Goal: Task Accomplishment & Management: Manage account settings

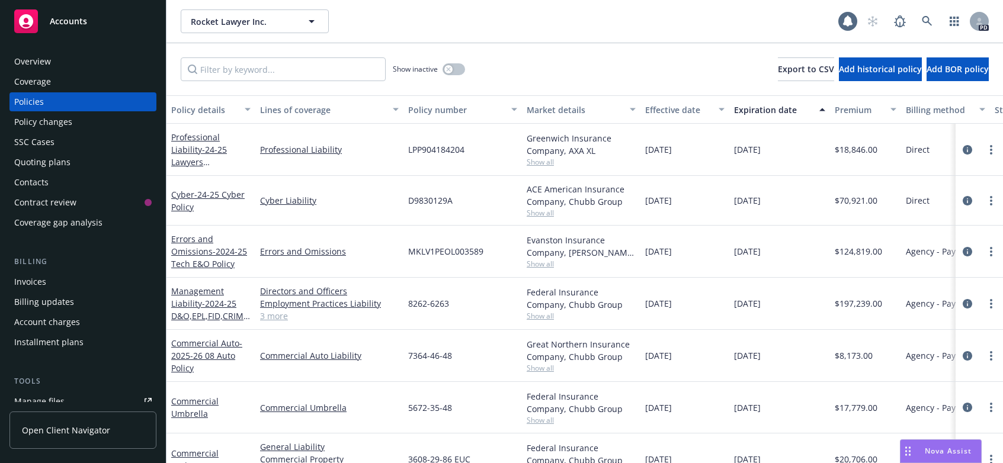
scroll to position [33, 0]
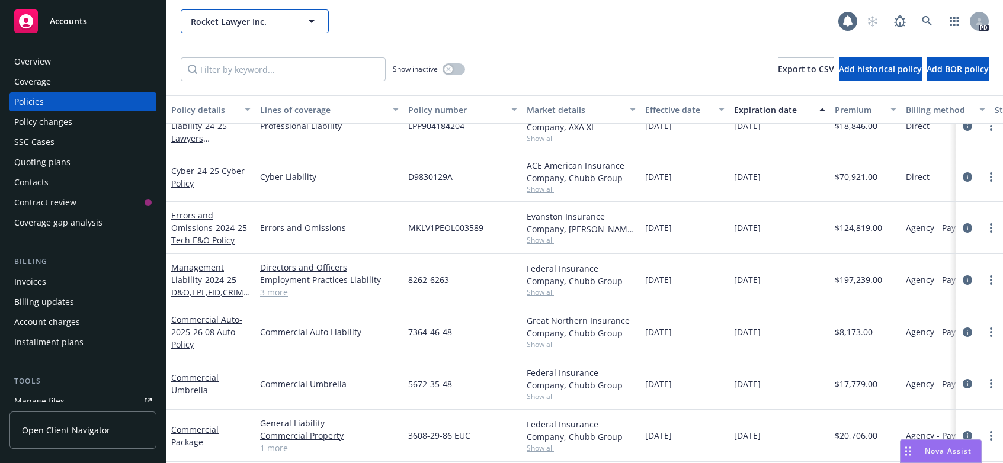
click at [316, 21] on icon "button" at bounding box center [311, 21] width 14 height 14
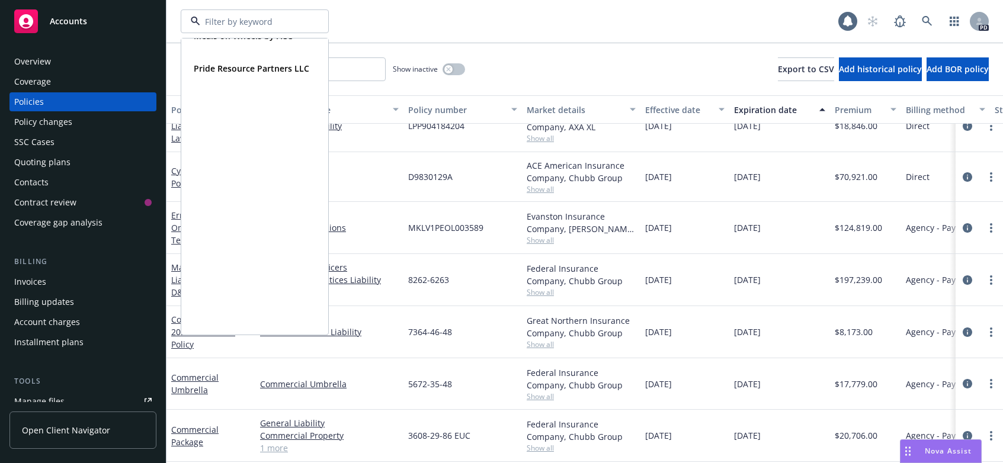
scroll to position [155, 0]
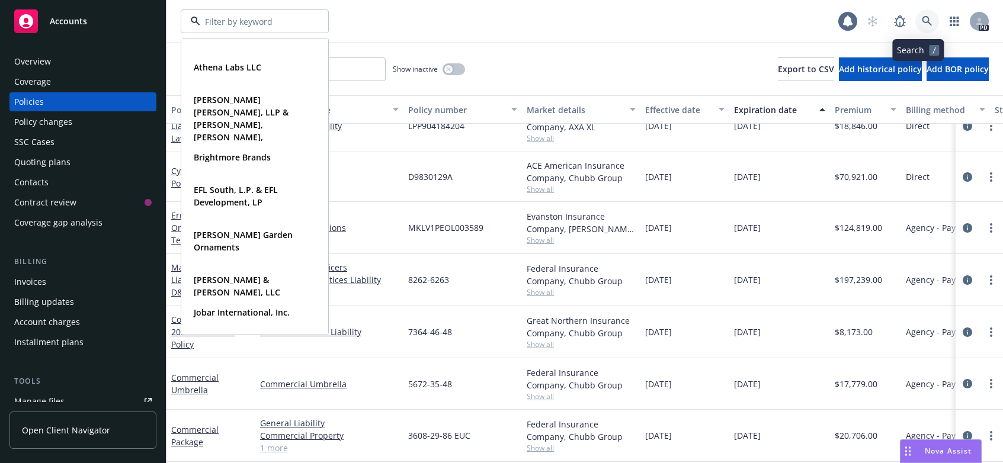
click at [922, 18] on icon at bounding box center [927, 21] width 11 height 11
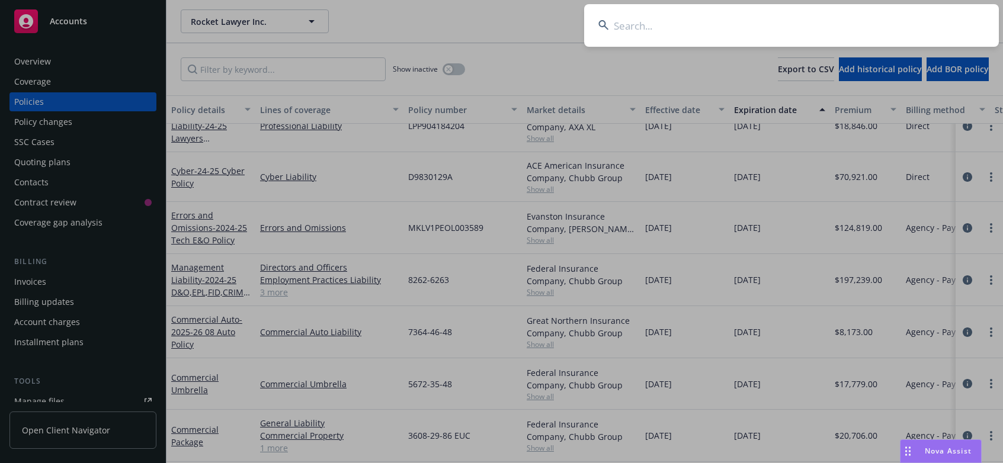
click at [633, 21] on input at bounding box center [791, 25] width 415 height 43
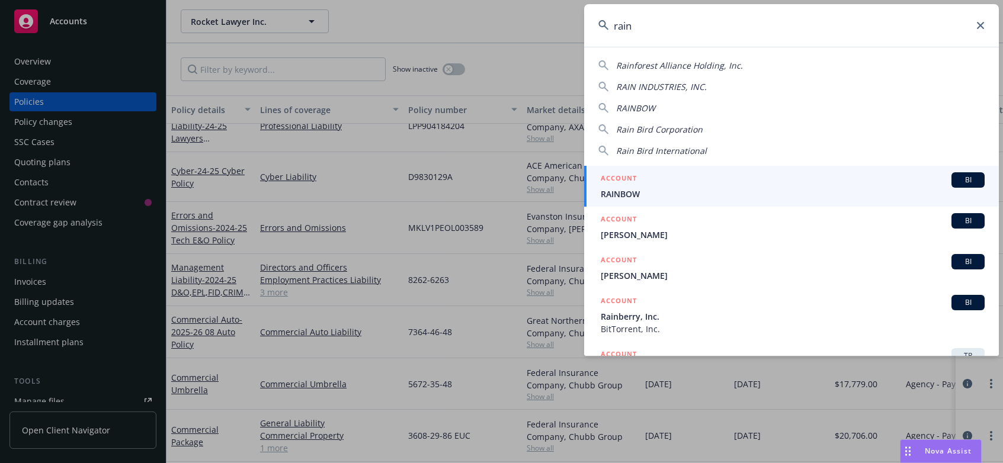
click at [677, 69] on span "Rainforest Alliance Holding, Inc." at bounding box center [679, 65] width 127 height 11
type input "Rainforest Alliance Holding, Inc."
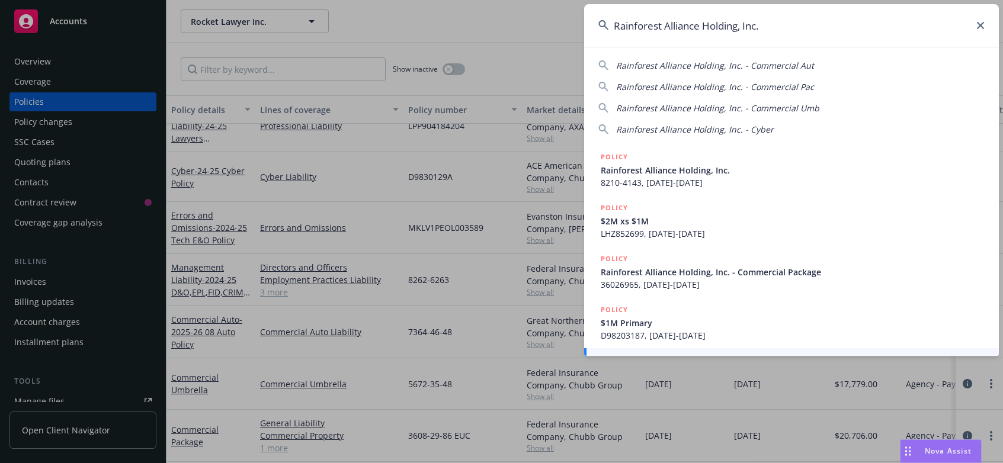
scroll to position [43, 0]
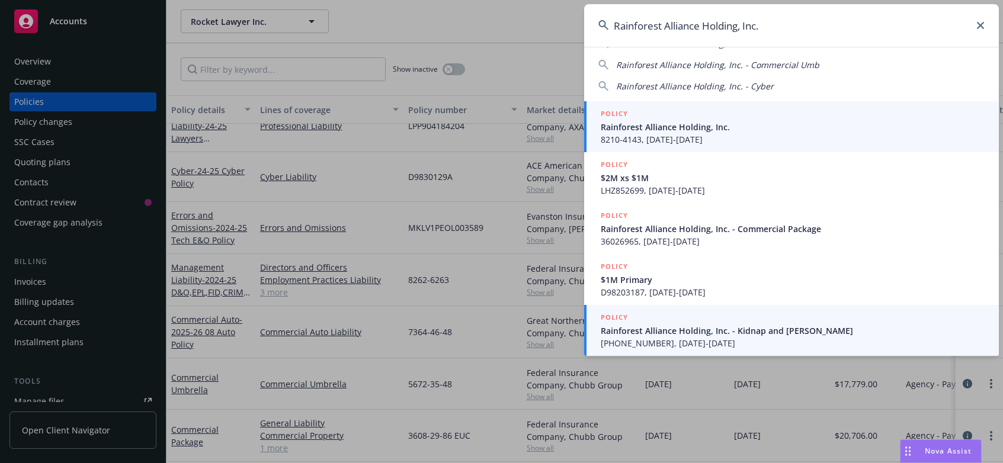
click at [647, 126] on span "Rainforest Alliance Holding, Inc." at bounding box center [793, 127] width 384 height 12
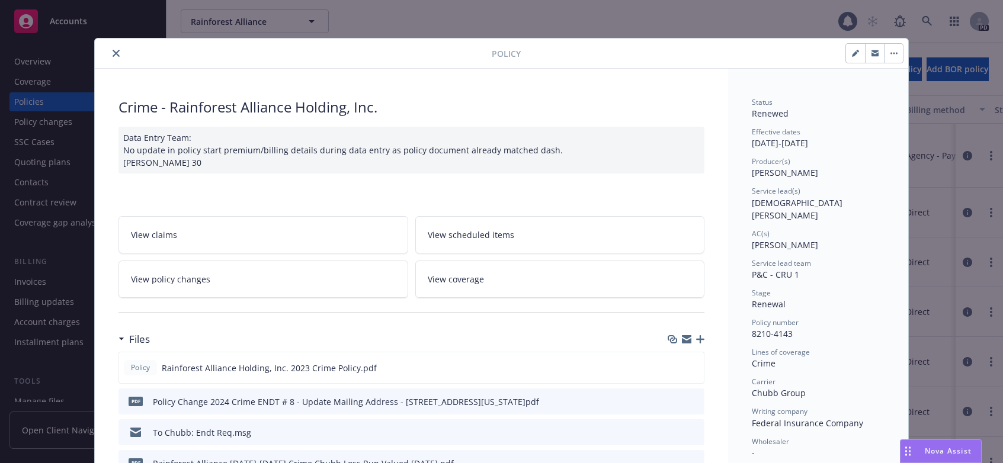
click at [113, 52] on icon "close" at bounding box center [116, 53] width 7 height 7
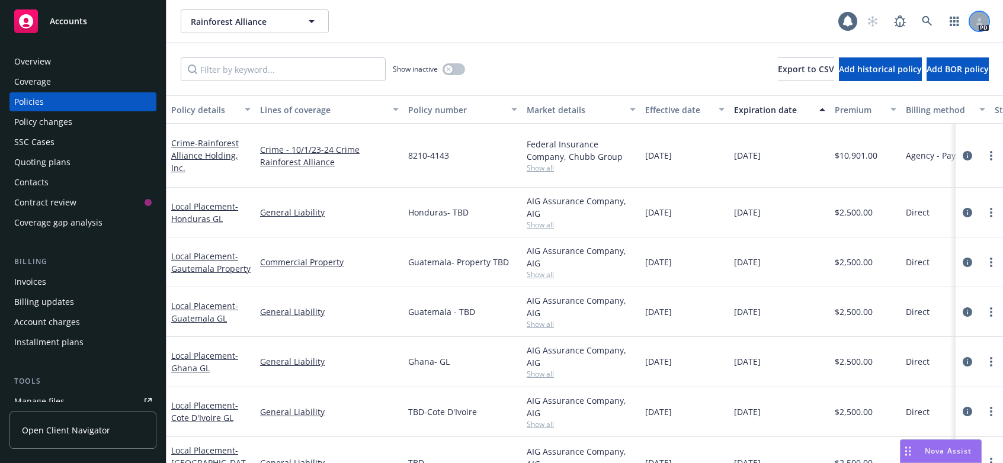
click at [980, 21] on icon at bounding box center [979, 21] width 7 height 7
click at [609, 14] on div "Rainforest Alliance Rainforest Alliance" at bounding box center [510, 21] width 658 height 24
click at [38, 61] on div "Overview" at bounding box center [32, 61] width 37 height 19
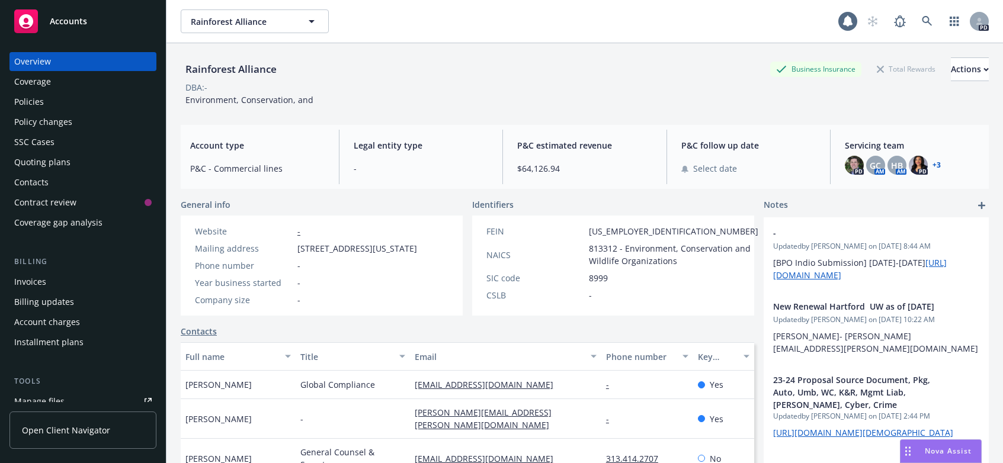
click at [27, 62] on div "Overview" at bounding box center [32, 61] width 37 height 19
click at [983, 70] on icon "button" at bounding box center [985, 70] width 5 height 4
click at [601, 61] on div "Rainforest Alliance Business Insurance Total Rewards Actions Actions Edit accou…" at bounding box center [585, 69] width 808 height 24
click at [520, 66] on div "Rainforest Alliance Business Insurance Total Rewards Actions" at bounding box center [585, 69] width 808 height 24
click at [35, 61] on div "Overview" at bounding box center [32, 61] width 37 height 19
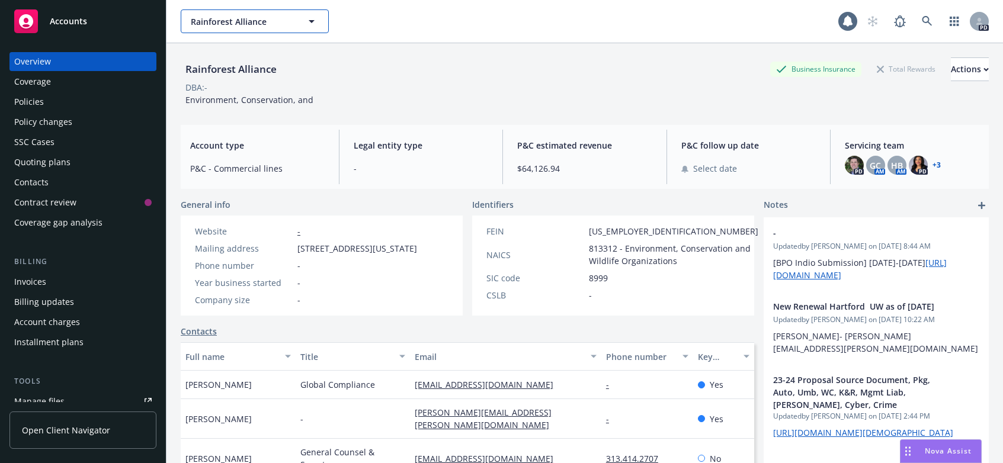
click at [309, 23] on icon "button" at bounding box center [311, 21] width 14 height 14
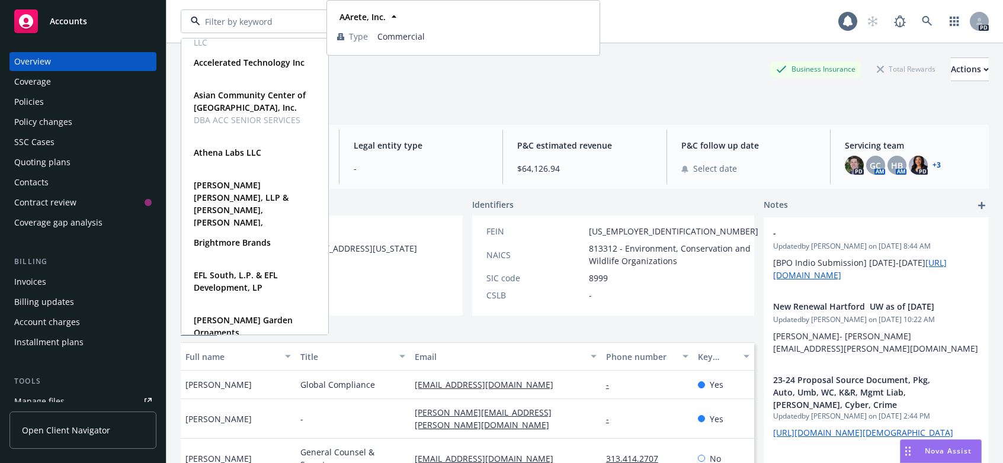
scroll to position [73, 0]
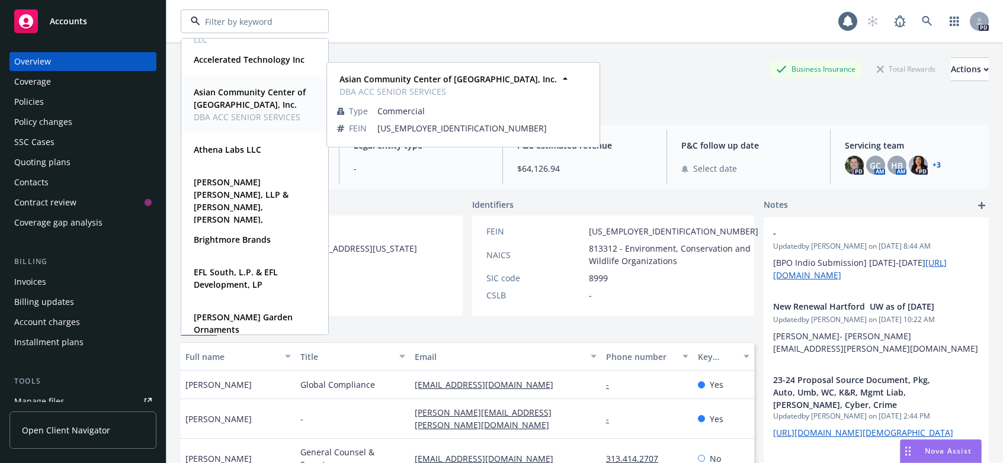
click at [237, 92] on strong "Asian Community Center of [GEOGRAPHIC_DATA], Inc." at bounding box center [250, 98] width 112 height 24
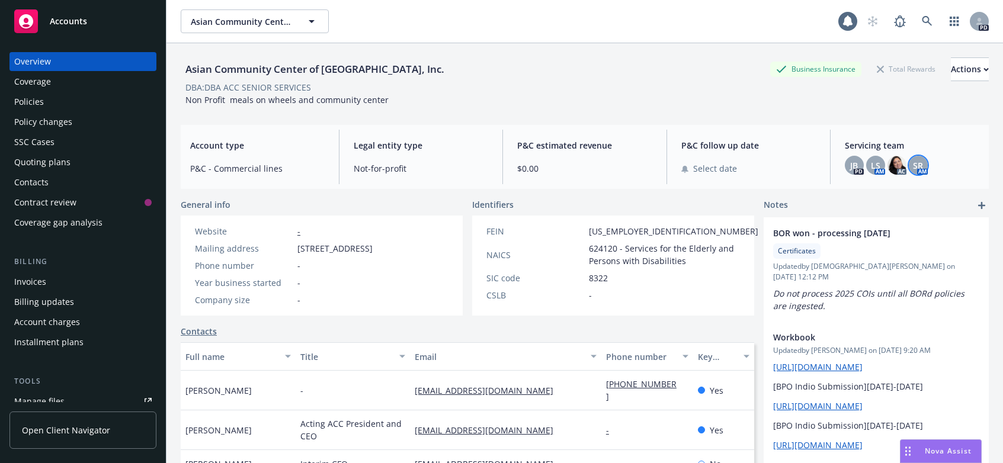
click at [917, 169] on div "SR" at bounding box center [918, 165] width 19 height 19
click at [871, 168] on span "LS" at bounding box center [875, 165] width 9 height 12
click at [736, 104] on div "Asian Community Center of [GEOGRAPHIC_DATA], Inc. Business Insurance Total Rewa…" at bounding box center [585, 81] width 808 height 49
click at [379, 87] on div "DBA: DBA ACC SENIOR SERVICES" at bounding box center [585, 87] width 808 height 12
click at [313, 22] on icon "button" at bounding box center [311, 21] width 14 height 14
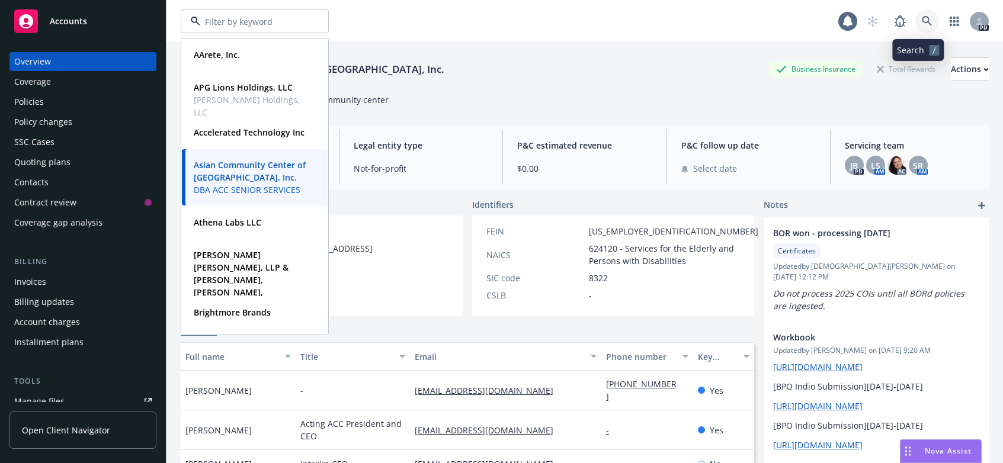
click at [922, 20] on icon at bounding box center [927, 21] width 11 height 11
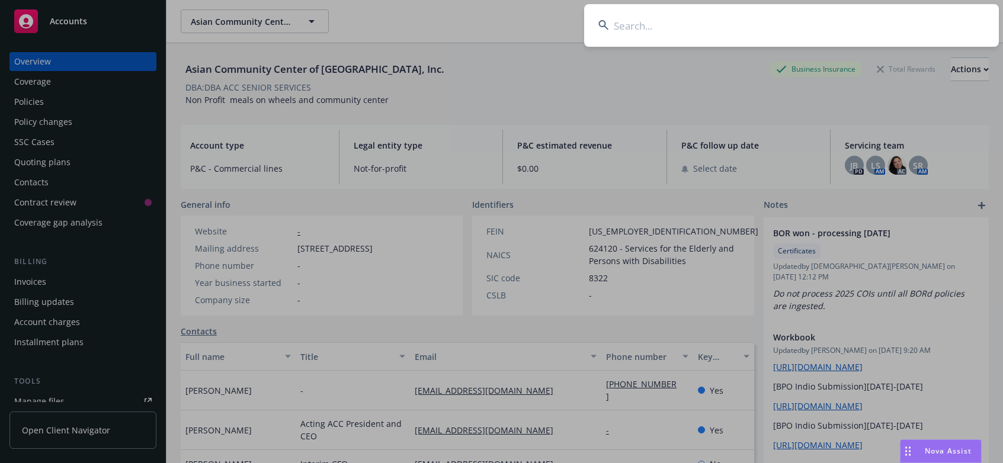
click at [629, 24] on input at bounding box center [791, 25] width 415 height 43
type input "[PERSON_NAME]"
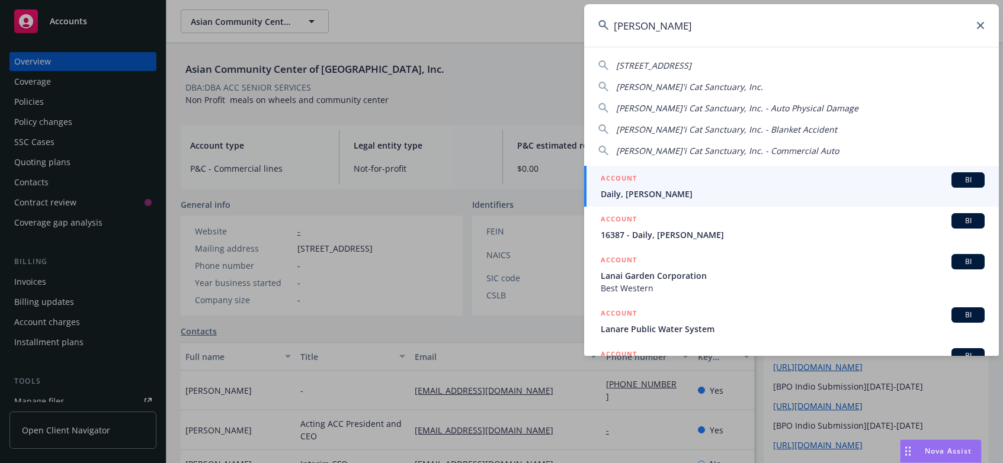
drag, startPoint x: 643, startPoint y: 28, endPoint x: 607, endPoint y: 27, distance: 36.1
click at [607, 27] on div "[PERSON_NAME]" at bounding box center [791, 25] width 415 height 43
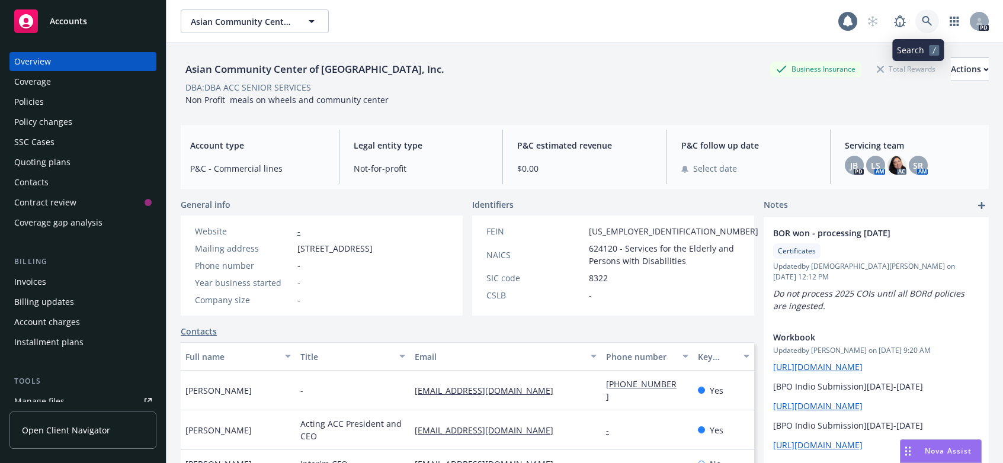
click at [922, 21] on icon at bounding box center [927, 21] width 11 height 11
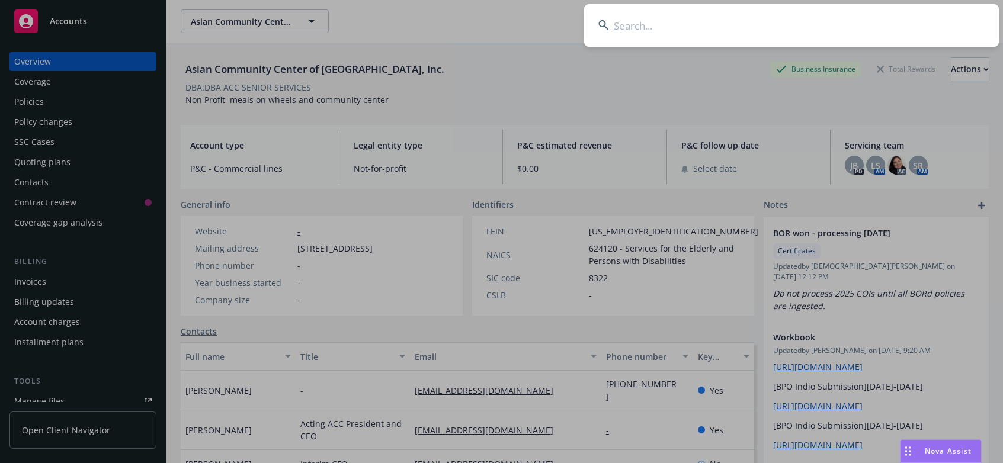
click at [631, 29] on input at bounding box center [791, 25] width 415 height 43
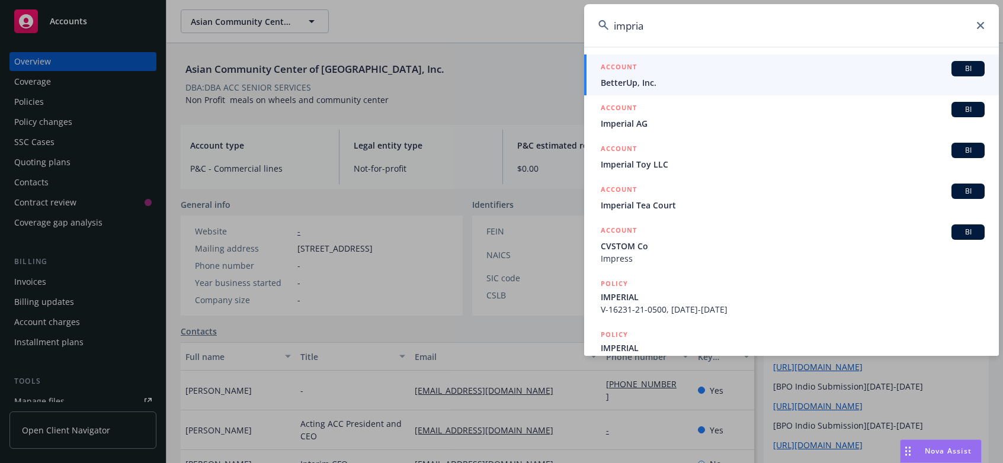
drag, startPoint x: 625, startPoint y: 30, endPoint x: 618, endPoint y: 27, distance: 7.7
click at [618, 27] on input "impria" at bounding box center [791, 25] width 415 height 43
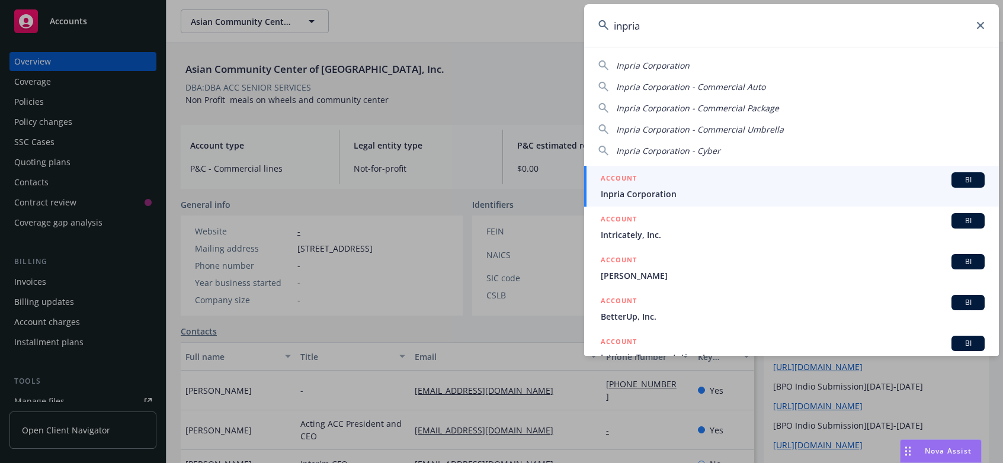
type input "inpria"
click at [630, 188] on span "Inpria Corporation" at bounding box center [793, 194] width 384 height 12
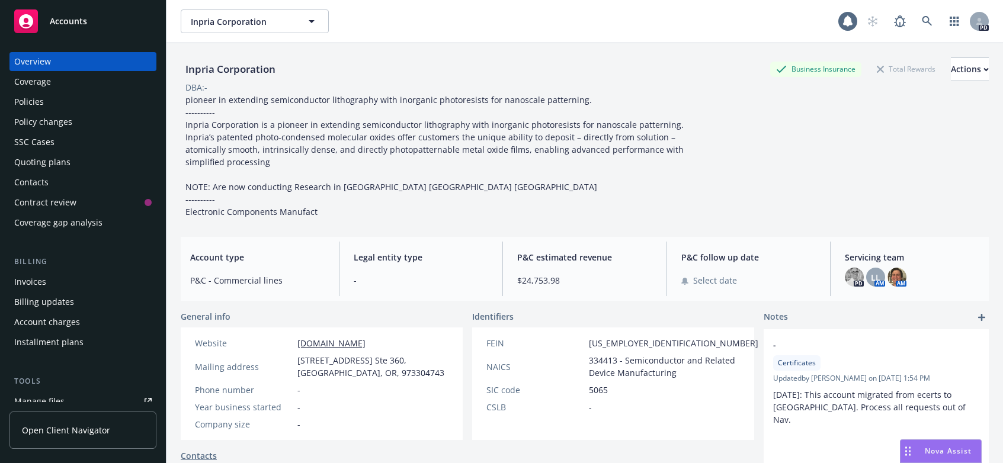
click at [879, 268] on div "PD LL AM AM" at bounding box center [912, 277] width 134 height 19
click at [860, 251] on span "Servicing team" at bounding box center [912, 257] width 134 height 12
click at [922, 268] on div "PD LL AM AM" at bounding box center [912, 277] width 134 height 19
click at [911, 269] on div "PD LL AM AM" at bounding box center [912, 277] width 134 height 19
click at [898, 273] on div "AM" at bounding box center [896, 277] width 19 height 19
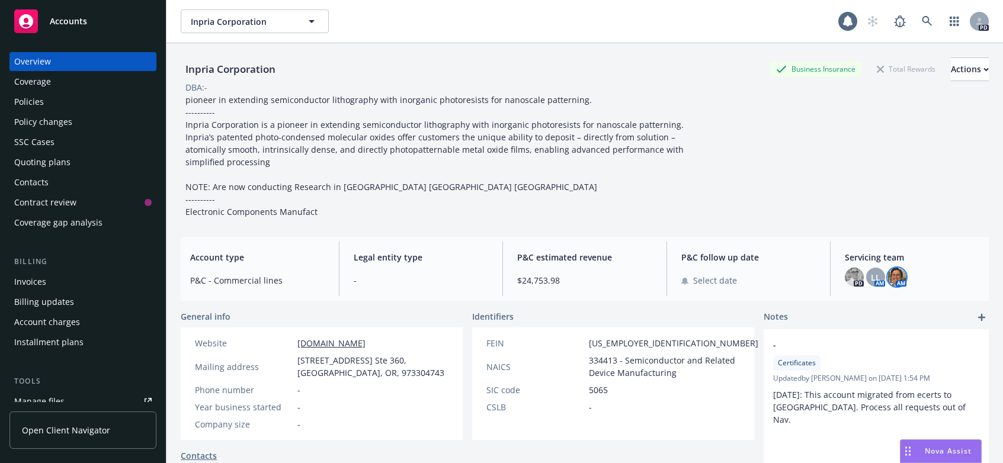
click at [887, 268] on img at bounding box center [896, 277] width 19 height 19
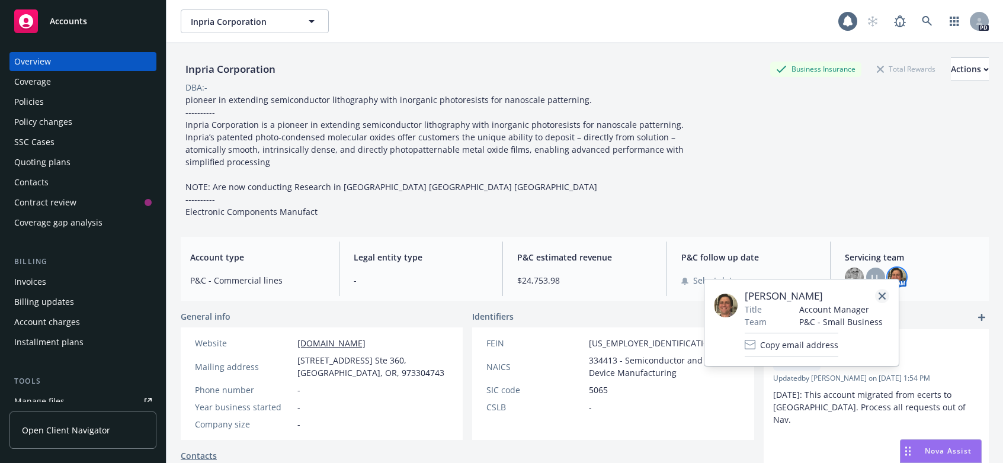
click at [881, 294] on icon "close" at bounding box center [882, 296] width 7 height 7
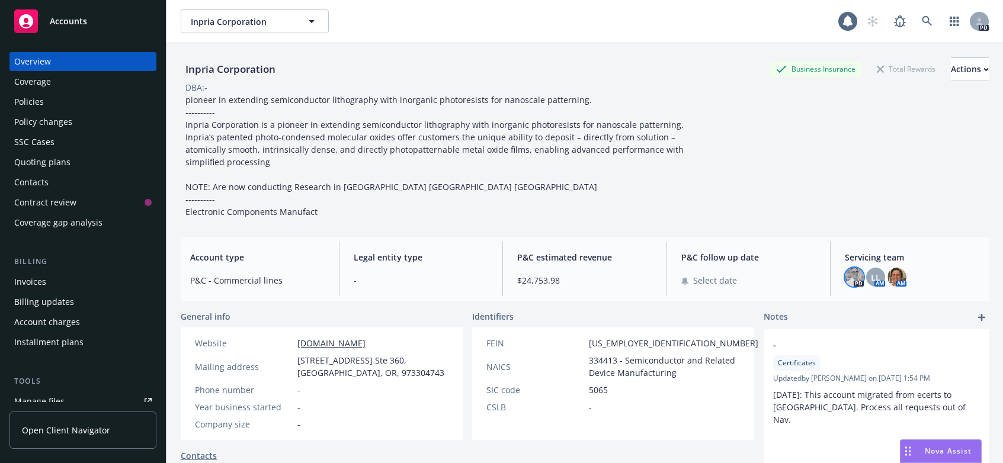
click at [849, 268] on img at bounding box center [854, 277] width 19 height 19
click at [863, 251] on span "Servicing team" at bounding box center [912, 257] width 134 height 12
click at [960, 66] on div "Actions" at bounding box center [970, 69] width 38 height 23
click at [764, 128] on div "Inpria Corporation Business Insurance Total Rewards Actions Actions Edit accoun…" at bounding box center [585, 137] width 808 height 161
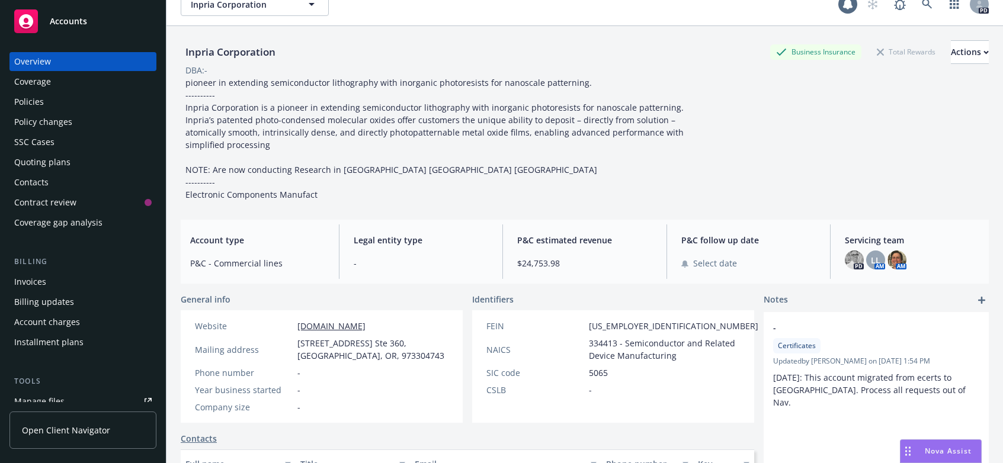
scroll to position [16, 0]
click at [908, 254] on div "PD LL AM AM" at bounding box center [912, 261] width 134 height 19
click at [893, 254] on img at bounding box center [896, 261] width 19 height 19
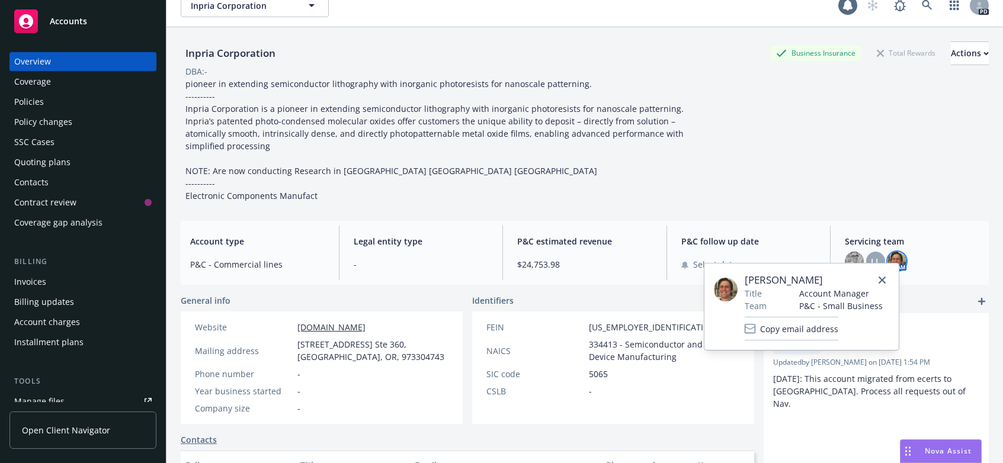
click at [775, 282] on span "[PERSON_NAME]" at bounding box center [814, 280] width 138 height 14
click at [842, 304] on span "P&C - Small Business" at bounding box center [841, 306] width 84 height 12
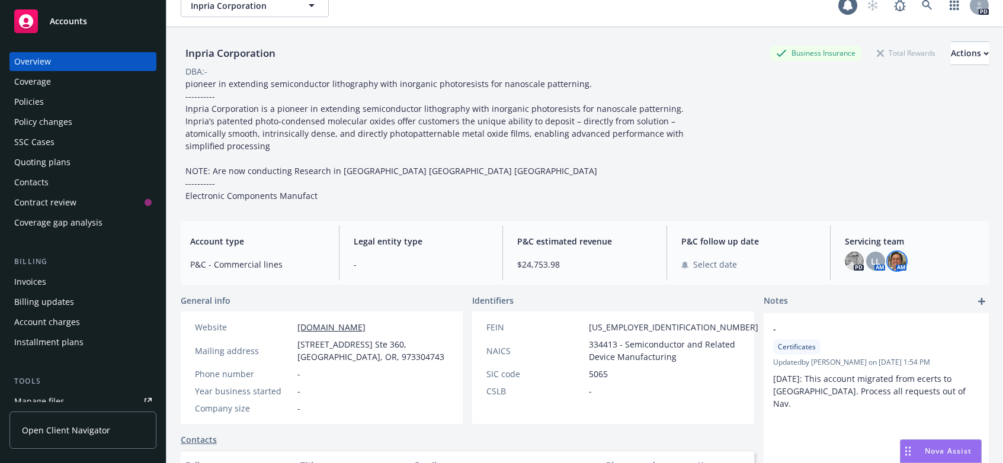
click at [937, 235] on span "Servicing team" at bounding box center [912, 241] width 134 height 12
click at [938, 226] on div "Servicing team PD LL AM AM" at bounding box center [911, 253] width 153 height 55
click at [978, 298] on icon "add" at bounding box center [981, 301] width 7 height 7
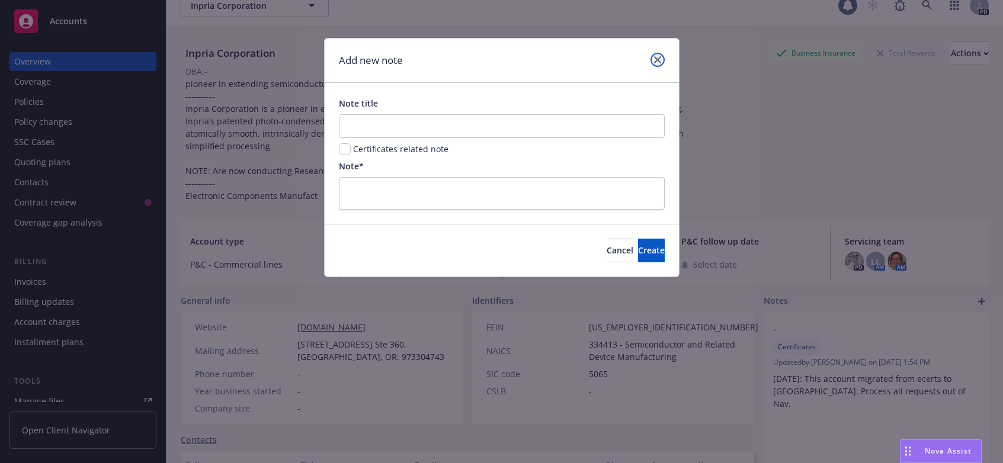
click at [660, 62] on icon "close" at bounding box center [657, 59] width 7 height 7
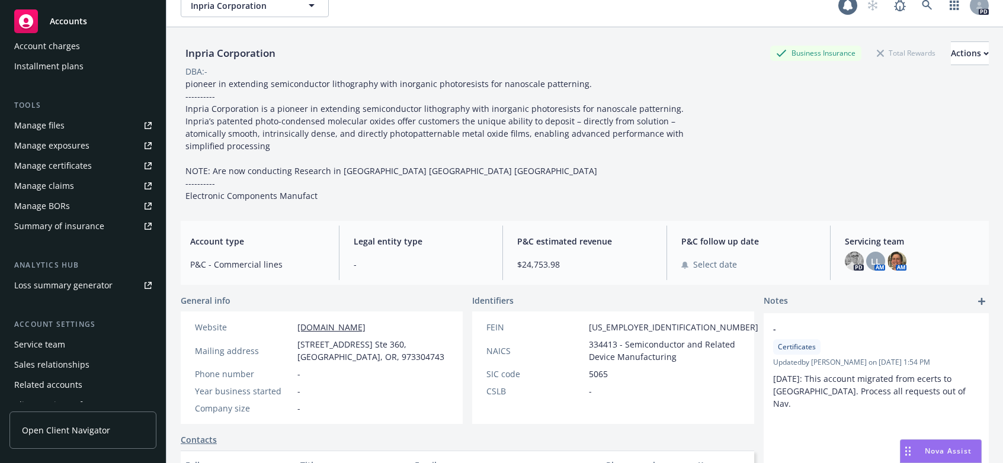
scroll to position [309, 0]
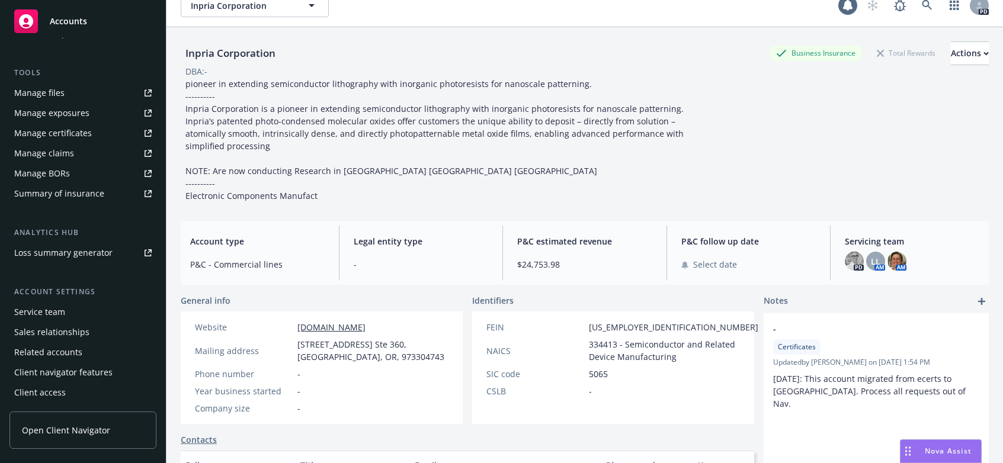
click at [29, 311] on div "Service team" at bounding box center [39, 312] width 51 height 19
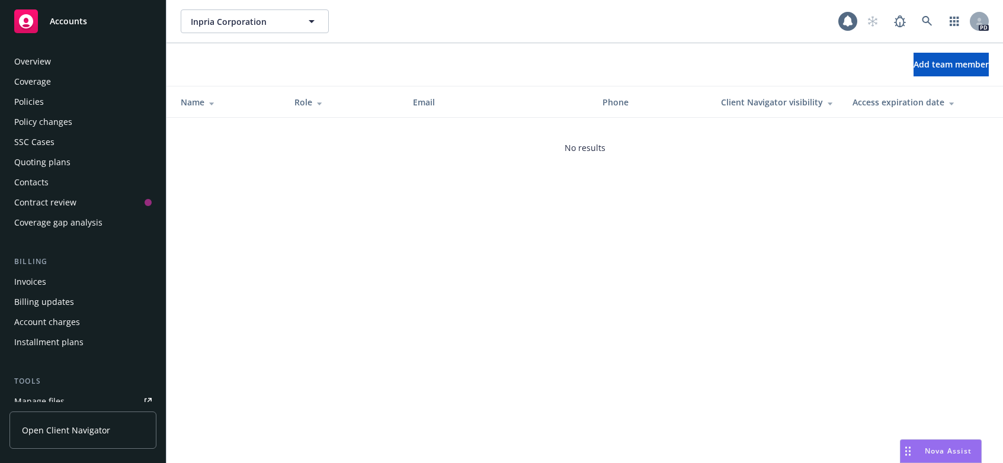
scroll to position [309, 0]
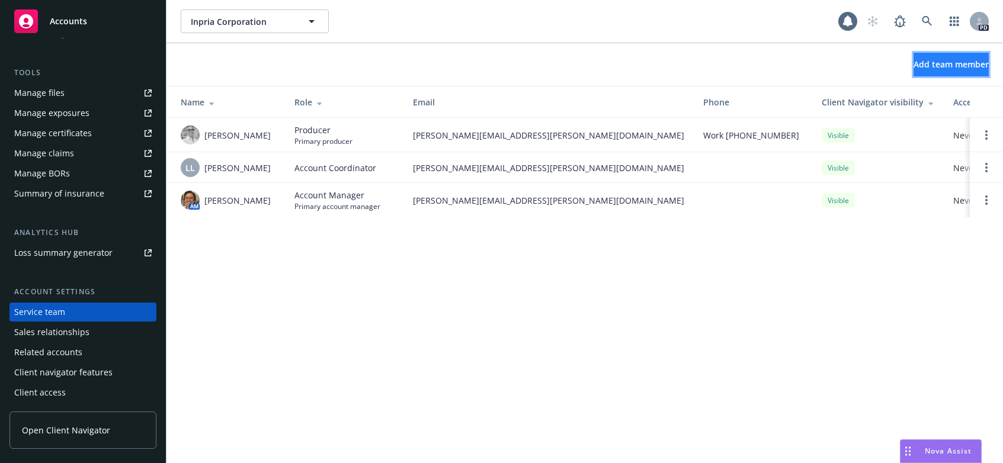
click at [927, 63] on span "Add team member" at bounding box center [950, 64] width 75 height 11
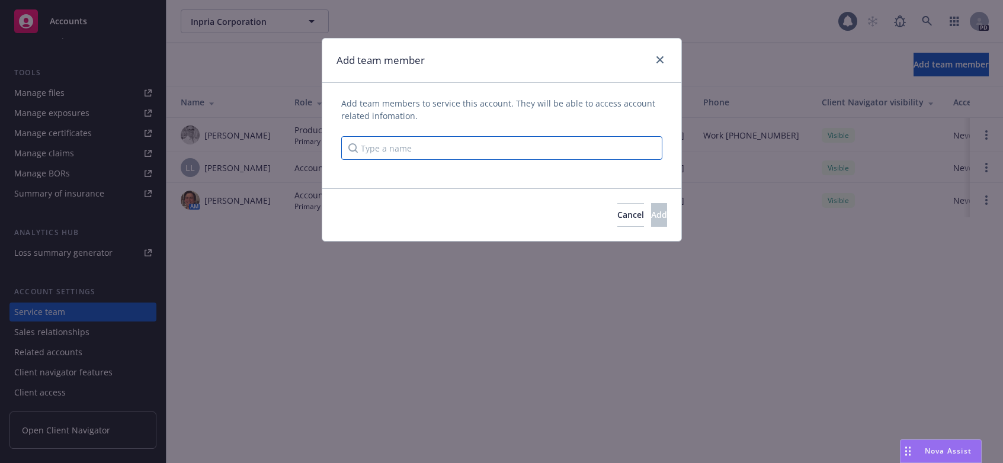
click at [392, 148] on input "Type a name" at bounding box center [501, 148] width 321 height 24
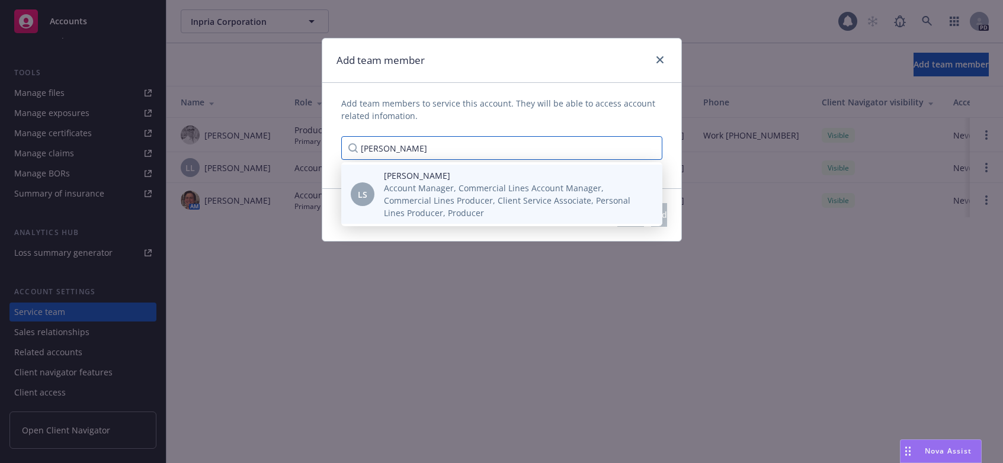
type input "[PERSON_NAME]"
click at [453, 192] on span "Account Manager, Commercial Lines Account Manager, Commercial Lines Producer, C…" at bounding box center [513, 200] width 259 height 37
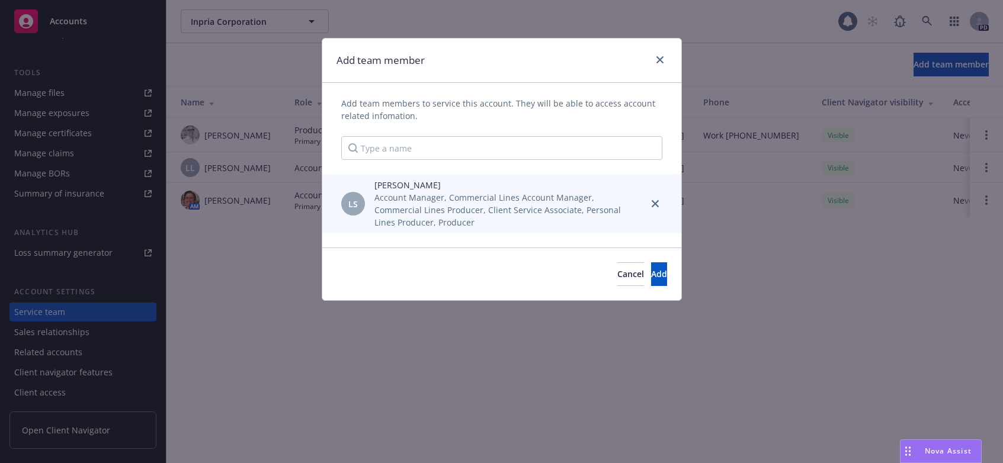
click at [421, 201] on span "Account Manager, Commercial Lines Account Manager, Commercial Lines Producer, C…" at bounding box center [506, 209] width 264 height 37
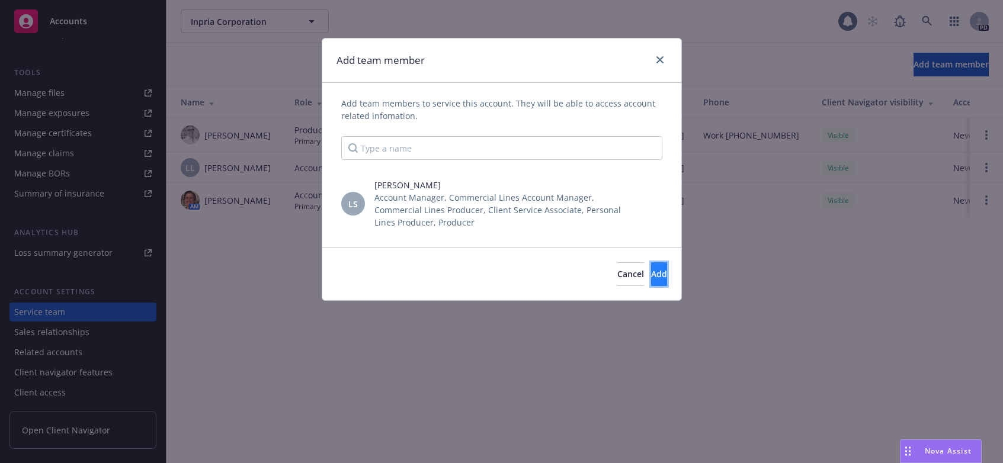
click at [651, 270] on span "Add" at bounding box center [659, 273] width 16 height 11
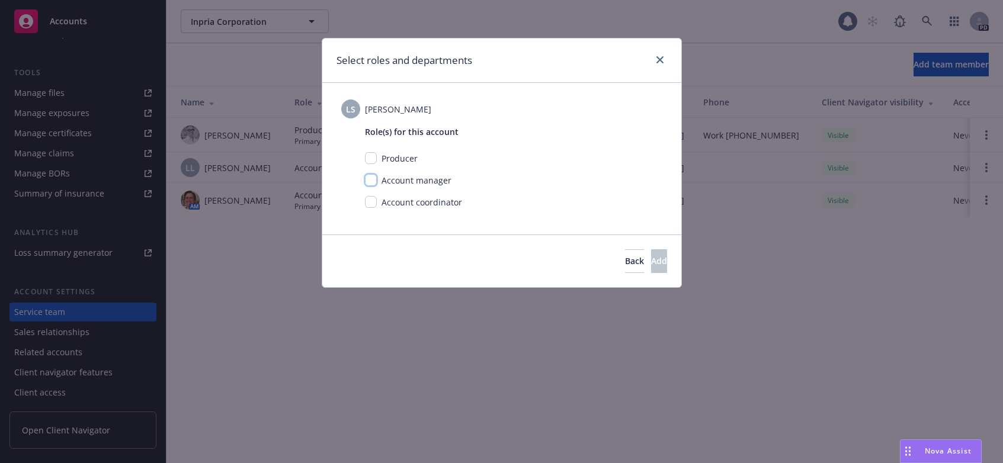
click at [373, 181] on input "checkbox" at bounding box center [371, 180] width 12 height 12
checkbox input "true"
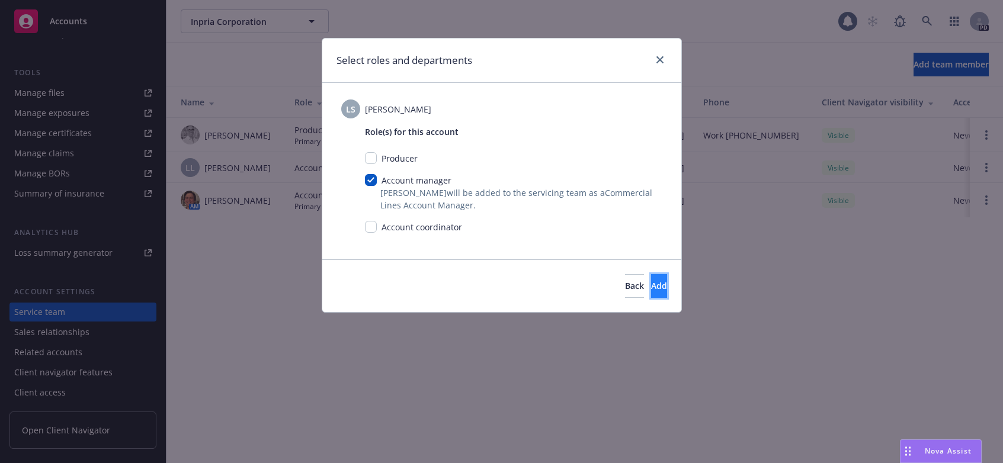
click at [651, 283] on span "Add" at bounding box center [659, 285] width 16 height 11
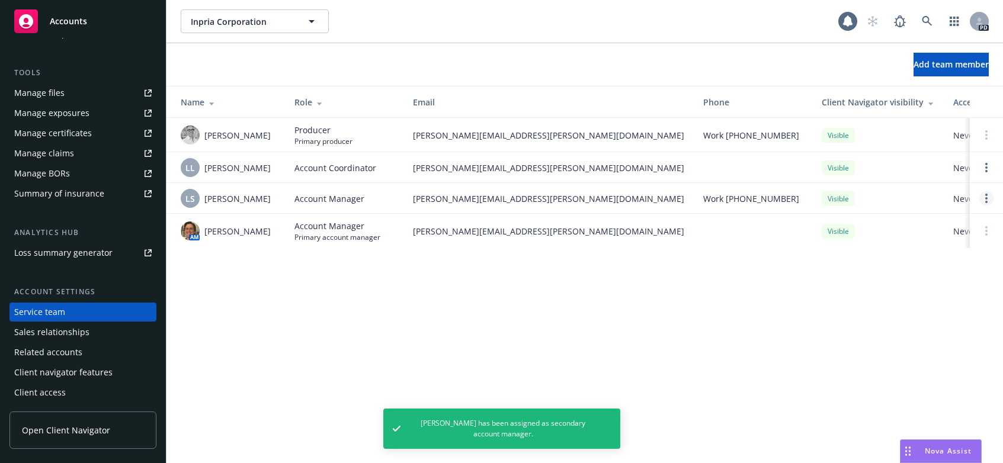
click at [987, 199] on circle "Open options" at bounding box center [986, 198] width 2 height 2
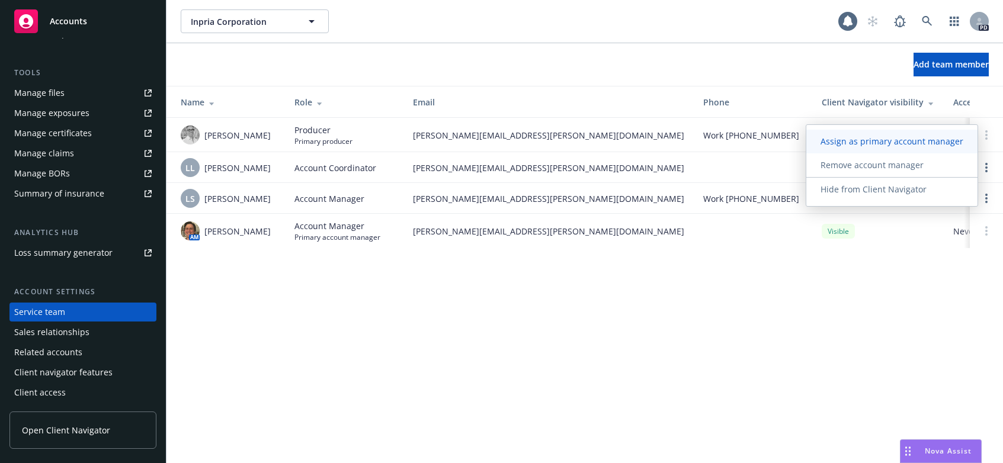
click at [900, 142] on span "Assign as primary account manager" at bounding box center [891, 141] width 171 height 11
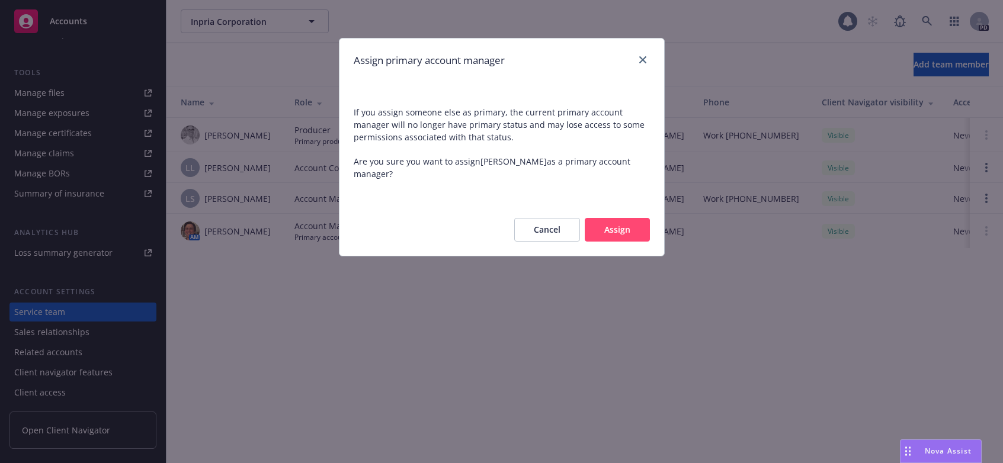
click at [614, 219] on button "Assign" at bounding box center [617, 230] width 65 height 24
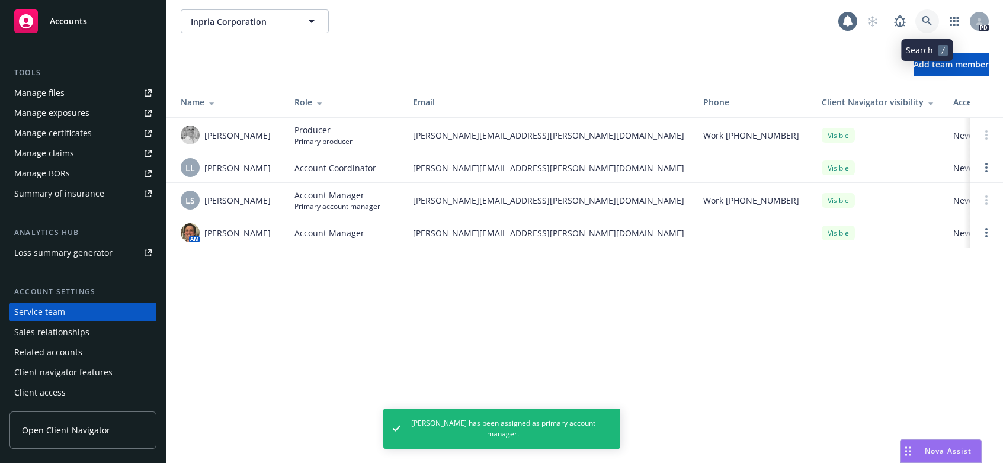
click at [923, 20] on icon at bounding box center [927, 21] width 10 height 10
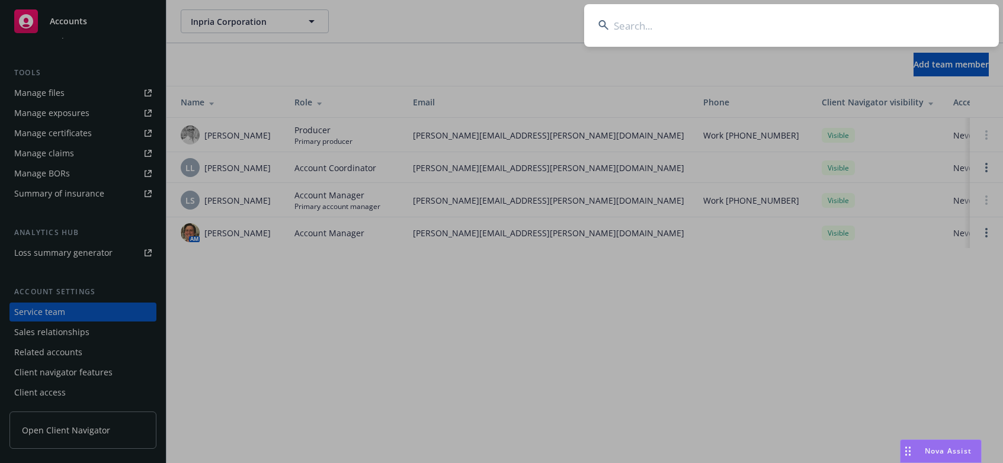
click at [615, 26] on input at bounding box center [791, 25] width 415 height 43
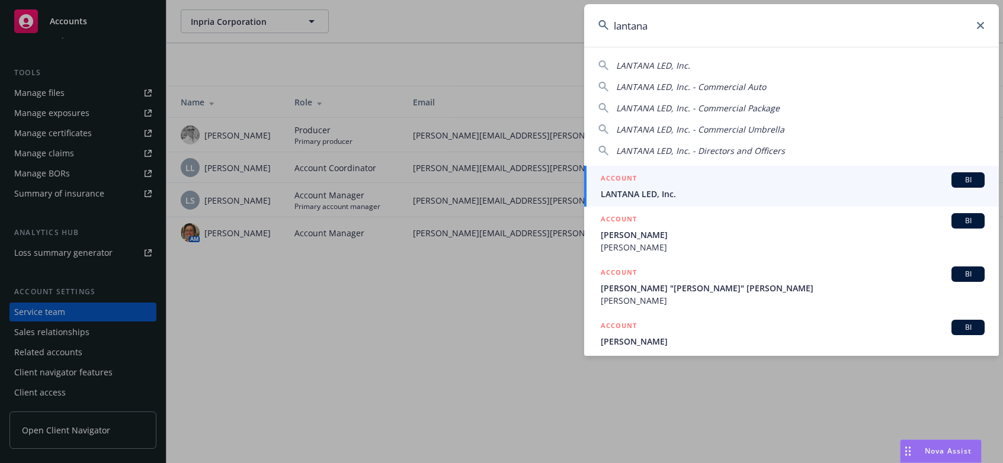
type input "lantana"
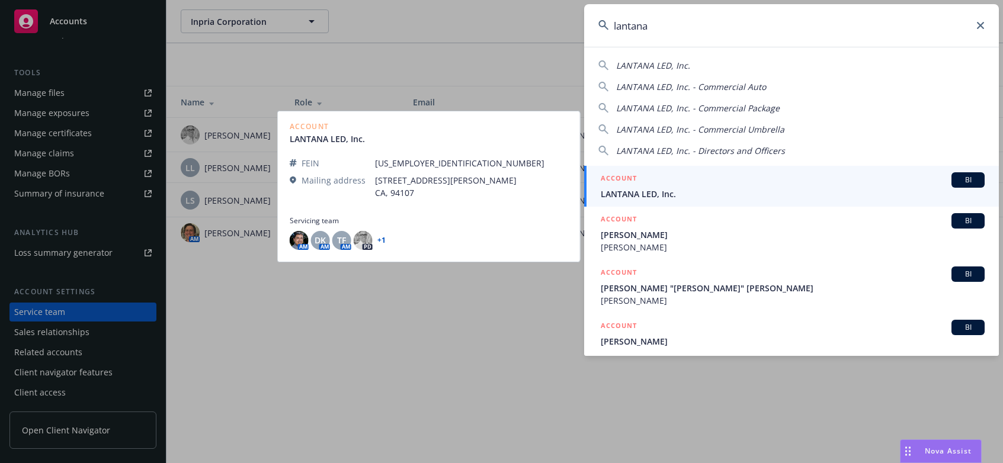
click at [617, 191] on span "LANTANA LED, Inc." at bounding box center [793, 194] width 384 height 12
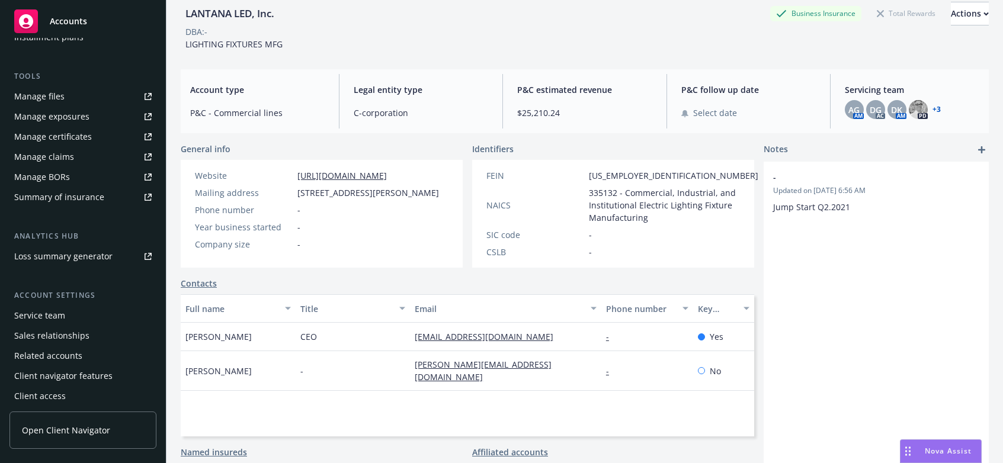
scroll to position [309, 0]
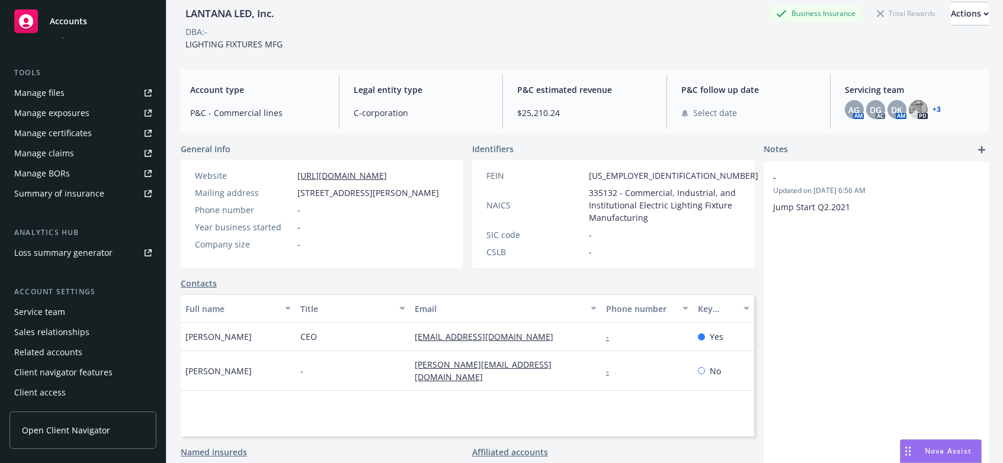
click at [30, 307] on div "Service team" at bounding box center [39, 312] width 51 height 19
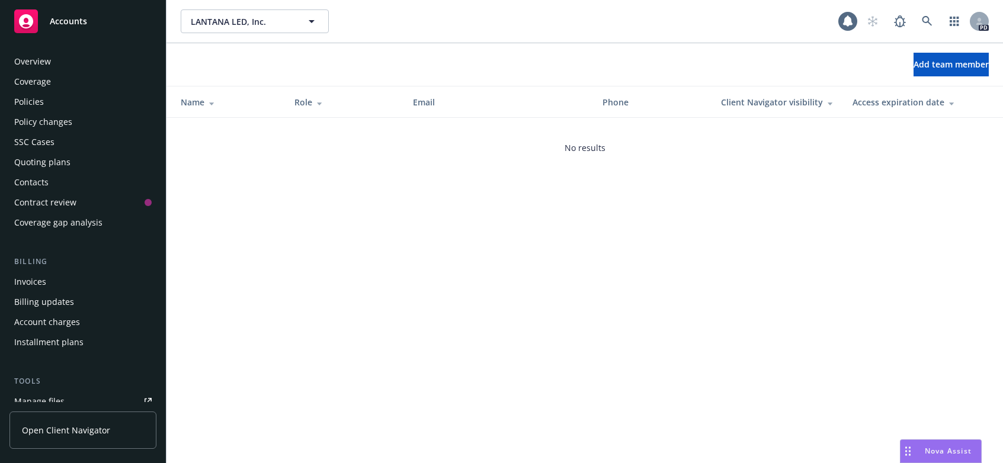
scroll to position [309, 0]
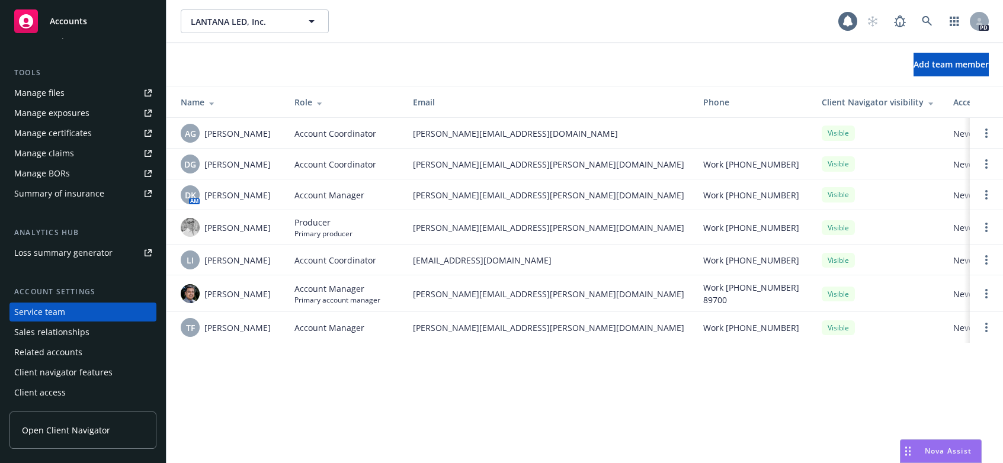
click at [230, 195] on span "[PERSON_NAME]" at bounding box center [237, 195] width 66 height 12
click at [193, 197] on span "DK" at bounding box center [190, 195] width 11 height 12
click at [197, 296] on img at bounding box center [190, 293] width 19 height 19
click at [268, 378] on div "LANTANA LED, Inc. LANTANA LED, Inc. 1 PD Add team member Name Role Email Phone …" at bounding box center [584, 231] width 836 height 463
click at [913, 62] on span "Add team member" at bounding box center [950, 64] width 75 height 11
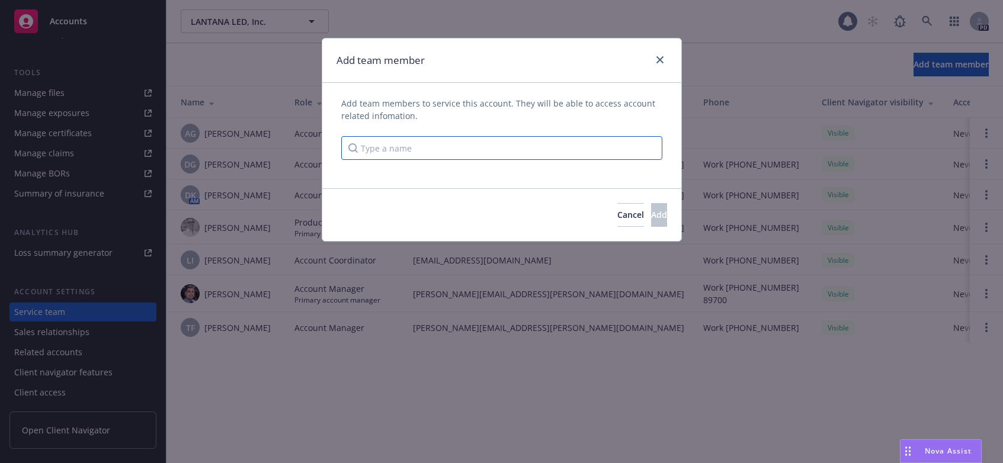
click at [389, 144] on input "Type a name" at bounding box center [501, 148] width 321 height 24
click at [389, 145] on input "Type a name" at bounding box center [501, 148] width 321 height 24
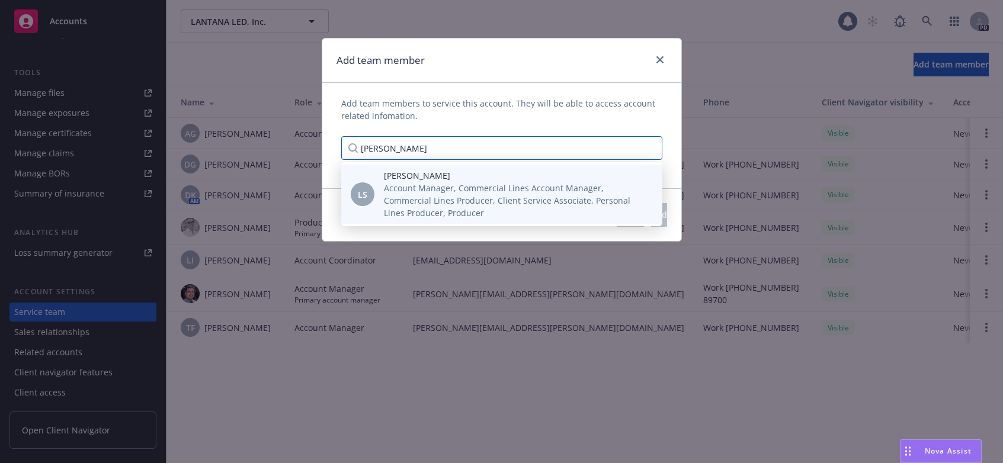
type input "[PERSON_NAME]"
click at [412, 203] on span "Account Manager, Commercial Lines Account Manager, Commercial Lines Producer, C…" at bounding box center [513, 200] width 259 height 37
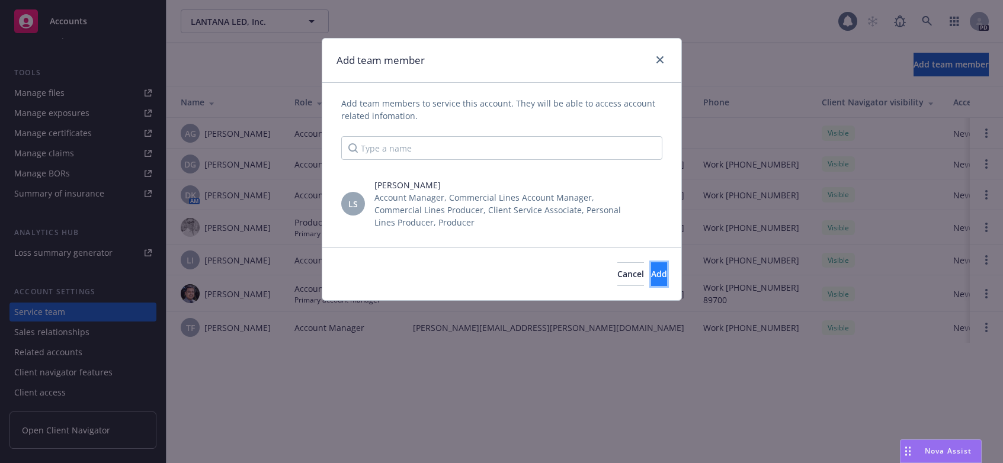
click at [651, 274] on span "Add" at bounding box center [659, 273] width 16 height 11
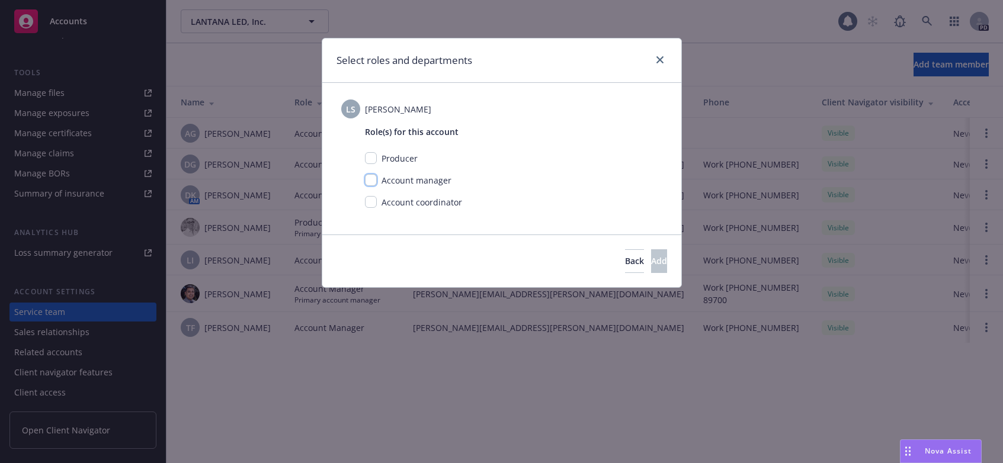
click at [376, 177] on input "checkbox" at bounding box center [371, 180] width 12 height 12
checkbox input "true"
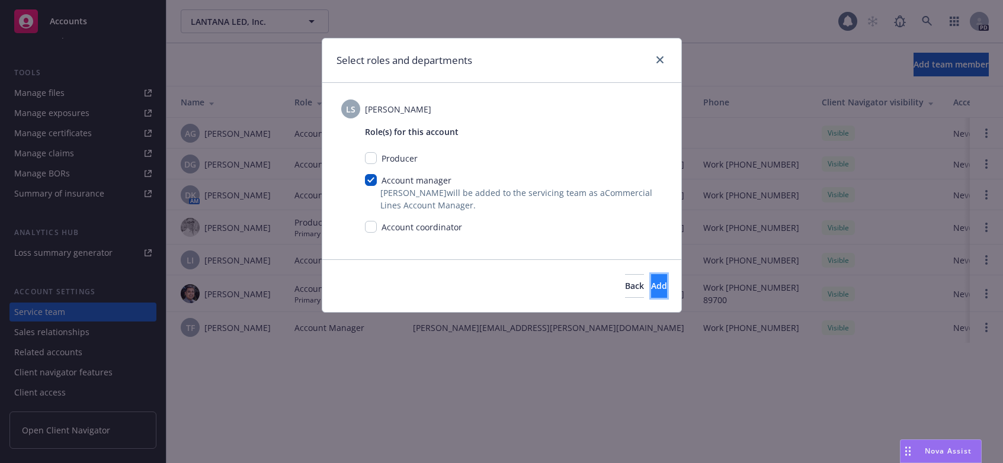
click at [651, 284] on span "Add" at bounding box center [659, 285] width 16 height 11
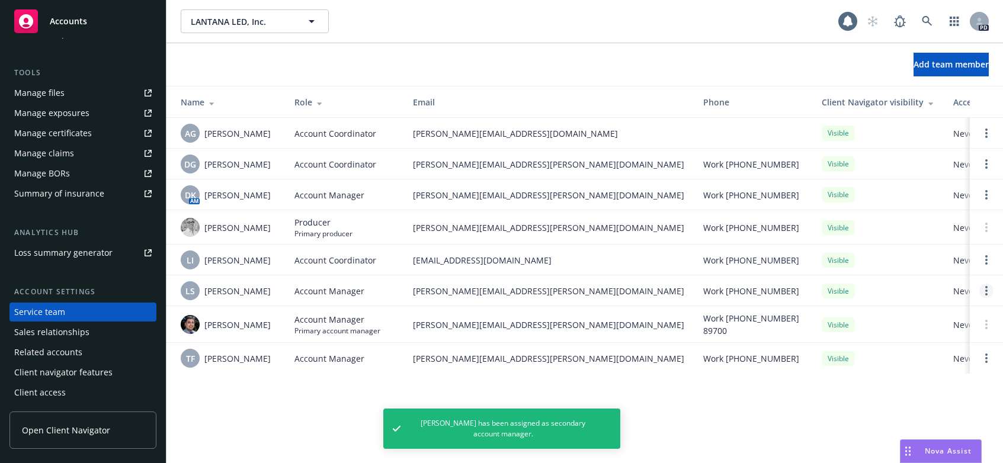
click at [985, 292] on icon "Open options" at bounding box center [986, 290] width 2 height 9
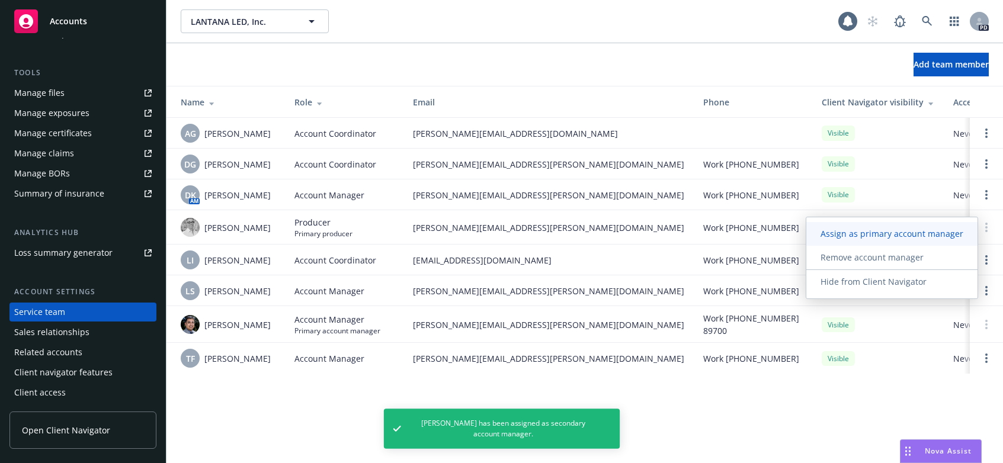
click at [908, 236] on span "Assign as primary account manager" at bounding box center [891, 233] width 171 height 11
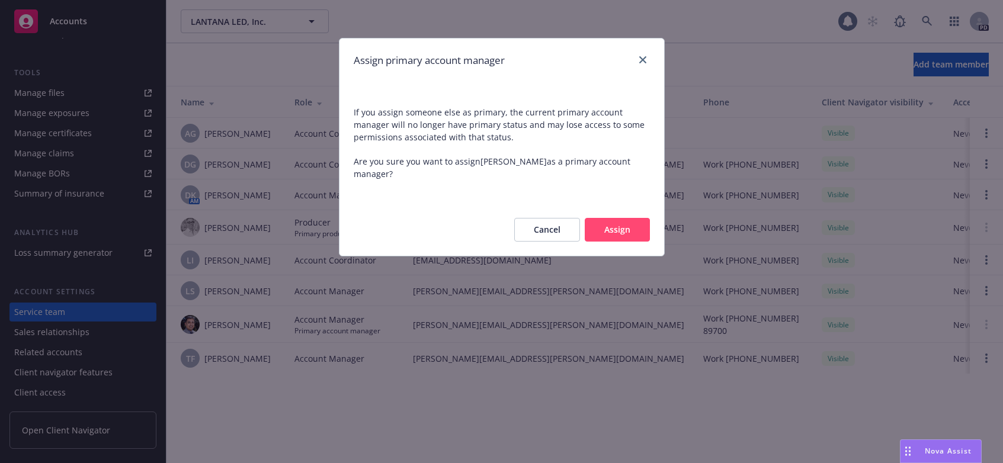
click at [611, 220] on button "Assign" at bounding box center [617, 230] width 65 height 24
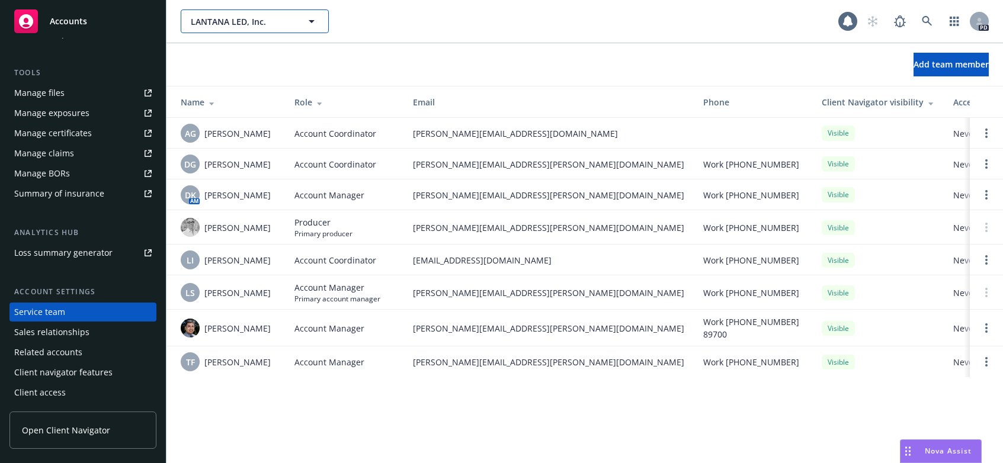
click at [314, 18] on icon "button" at bounding box center [311, 21] width 14 height 14
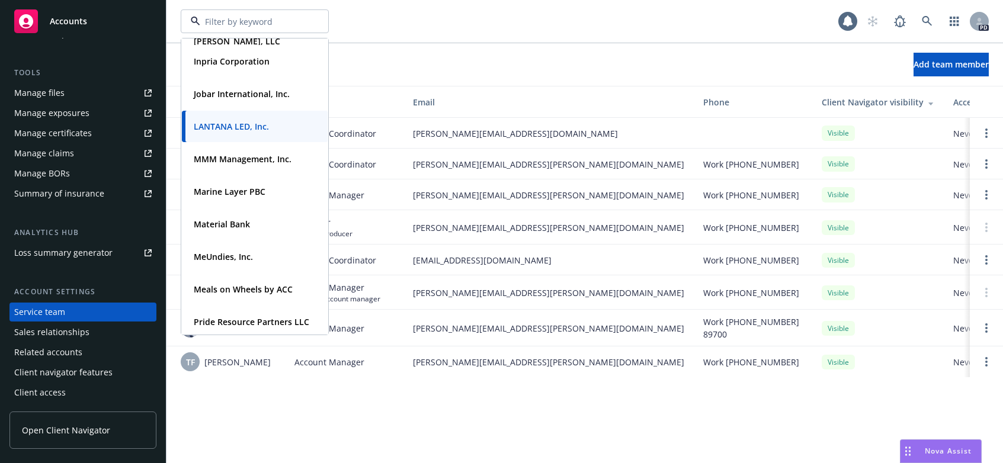
scroll to position [377, 0]
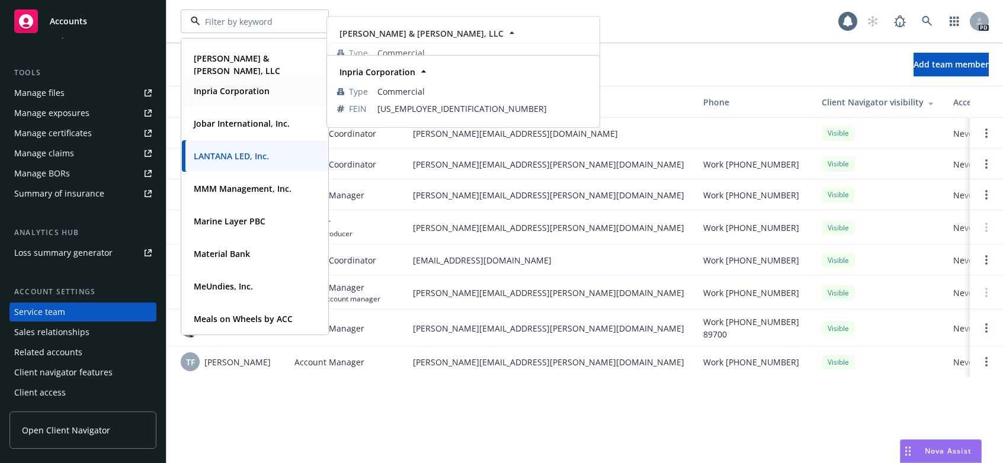
click at [216, 89] on strong "Inpria Corporation" at bounding box center [232, 90] width 76 height 11
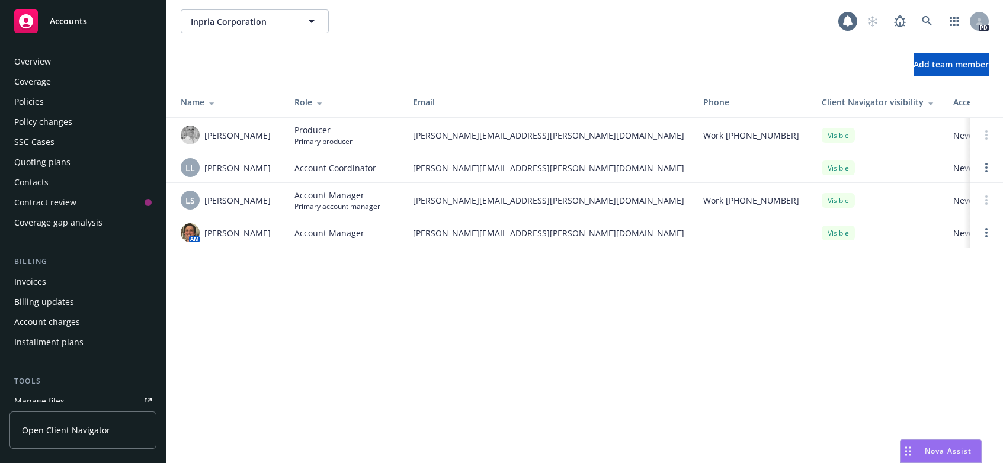
click at [25, 55] on div "Overview" at bounding box center [32, 61] width 37 height 19
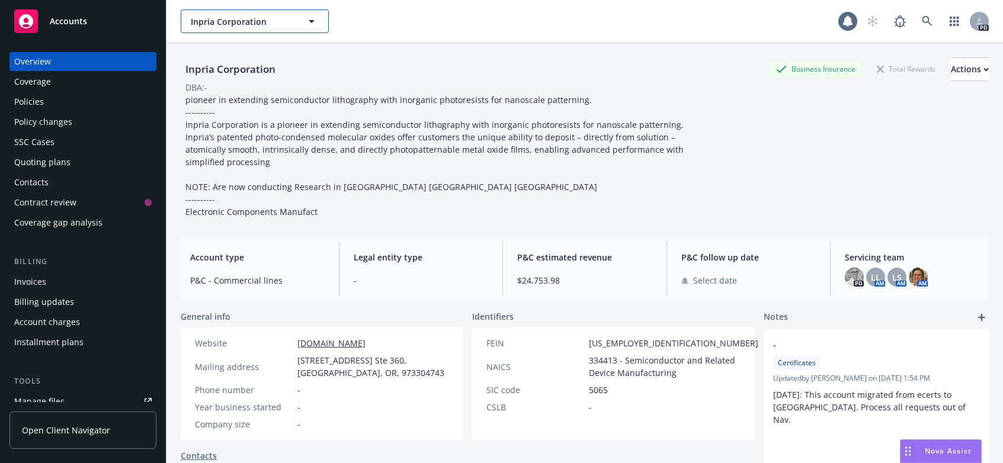
click at [310, 21] on icon "button" at bounding box center [312, 21] width 6 height 3
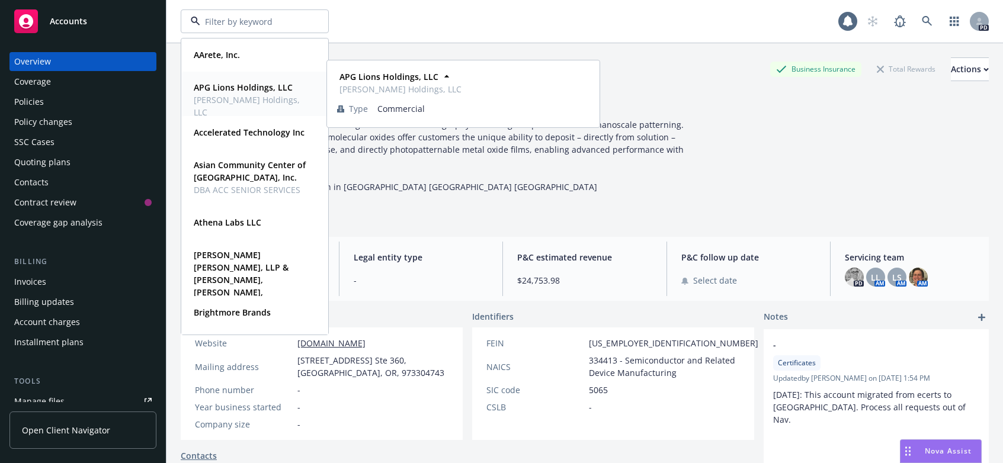
scroll to position [33, 0]
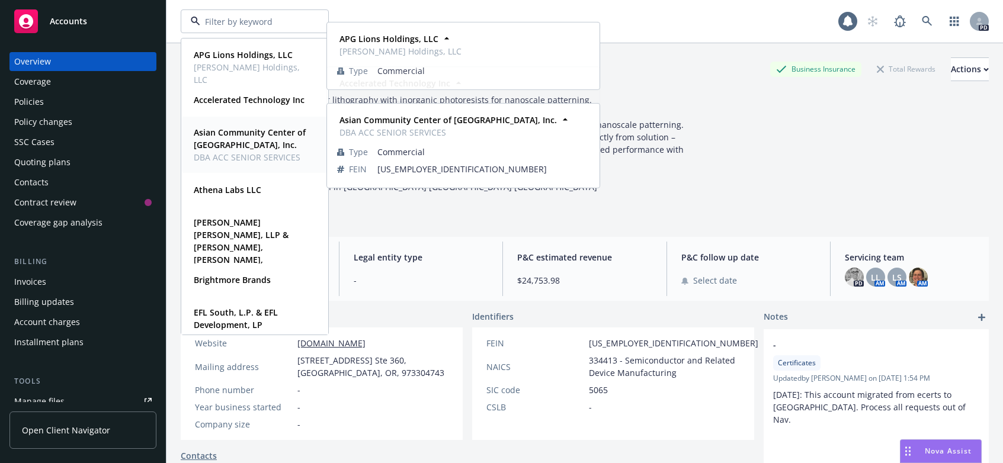
click at [257, 136] on strong "Asian Community Center of [GEOGRAPHIC_DATA], Inc." at bounding box center [250, 139] width 112 height 24
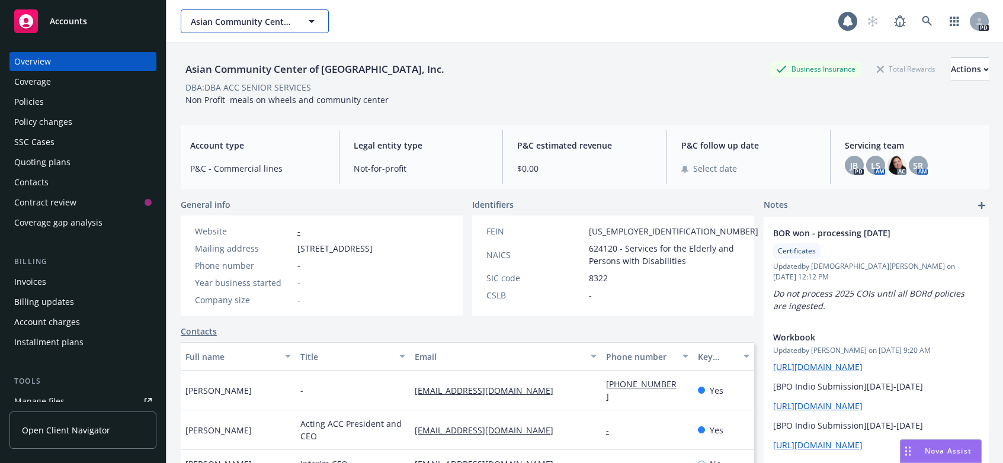
click at [312, 16] on icon "button" at bounding box center [311, 21] width 14 height 14
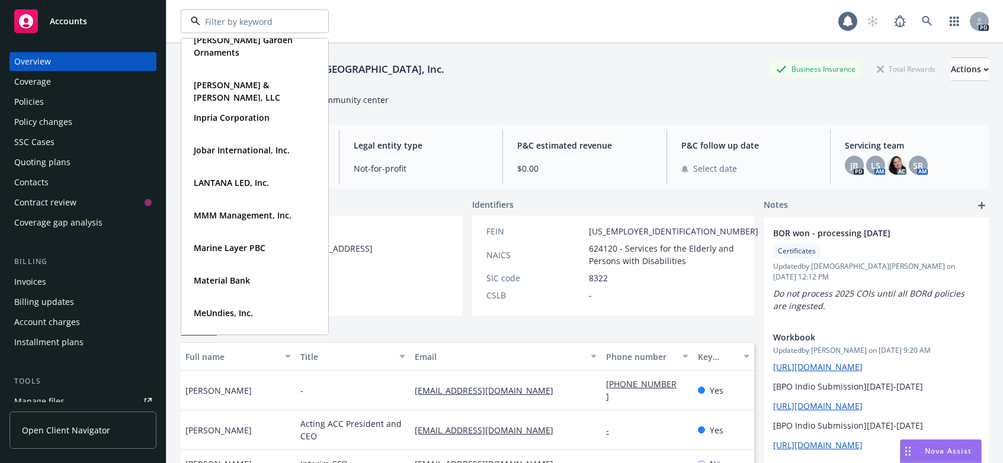
scroll to position [357, 0]
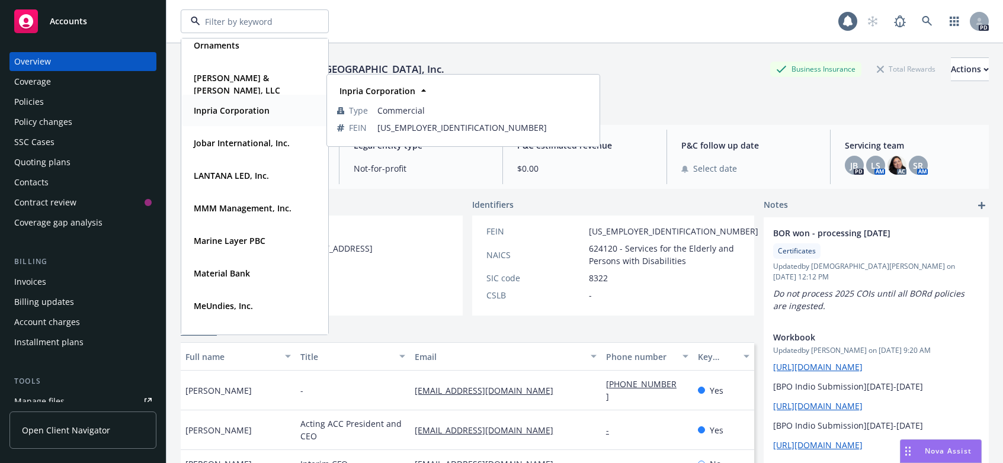
click at [213, 108] on strong "Inpria Corporation" at bounding box center [232, 110] width 76 height 11
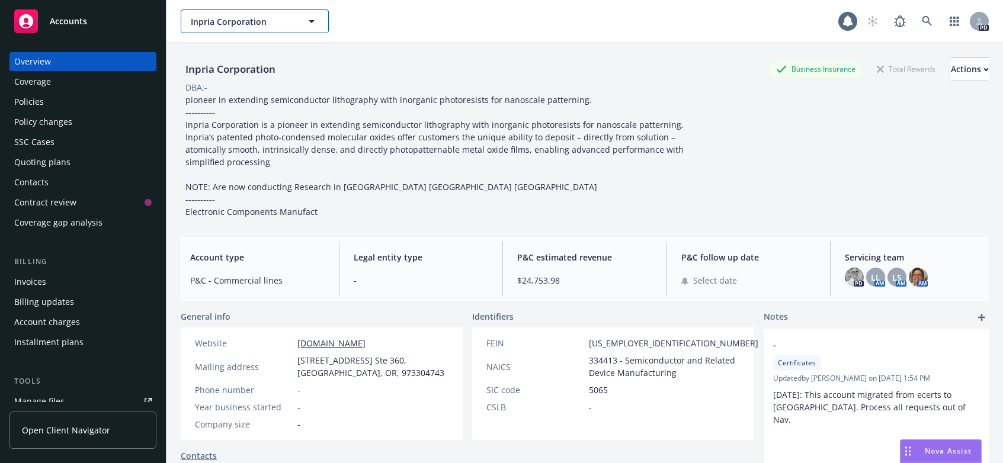
click at [311, 19] on icon "button" at bounding box center [311, 21] width 14 height 14
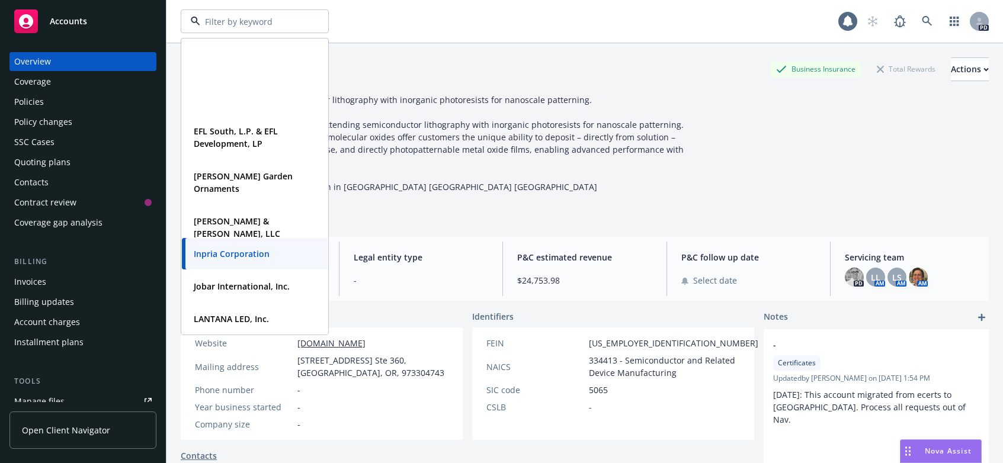
scroll to position [372, 0]
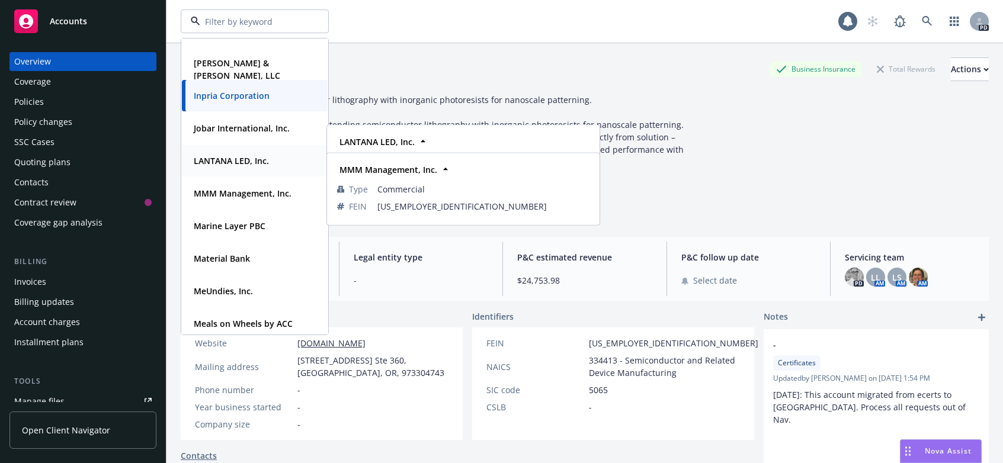
click at [218, 161] on strong "LANTANA LED, Inc." at bounding box center [231, 160] width 75 height 11
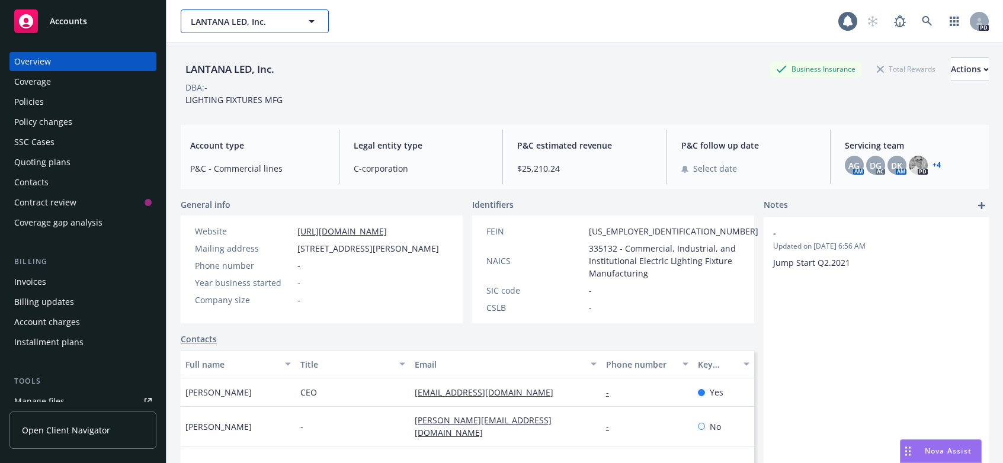
click at [312, 21] on icon "button" at bounding box center [312, 21] width 6 height 3
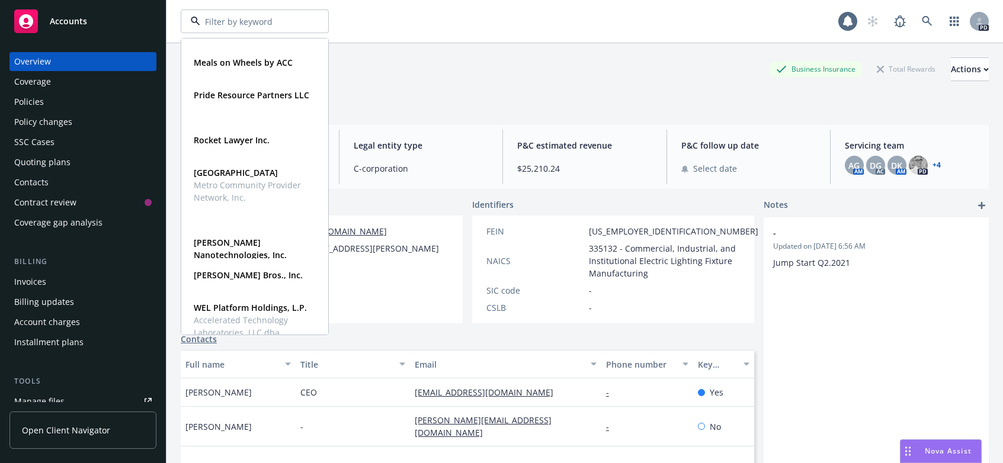
scroll to position [660, 0]
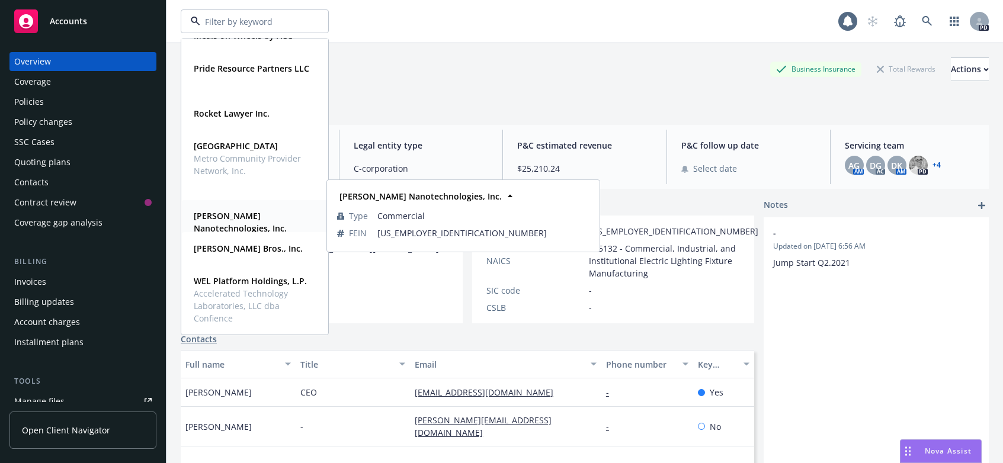
click at [210, 217] on strong "[PERSON_NAME] Nanotechnologies, Inc." at bounding box center [240, 222] width 93 height 24
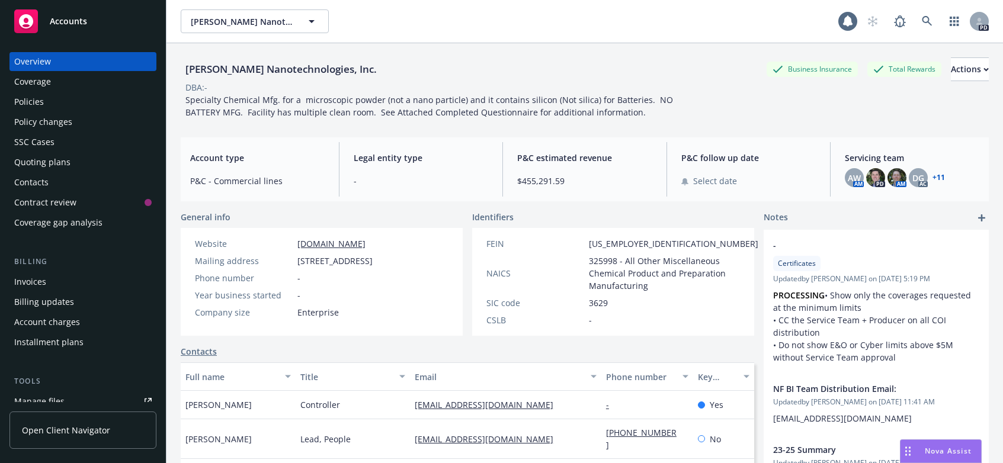
click at [49, 61] on div "Overview" at bounding box center [32, 61] width 37 height 19
click at [313, 19] on icon "button" at bounding box center [311, 21] width 14 height 14
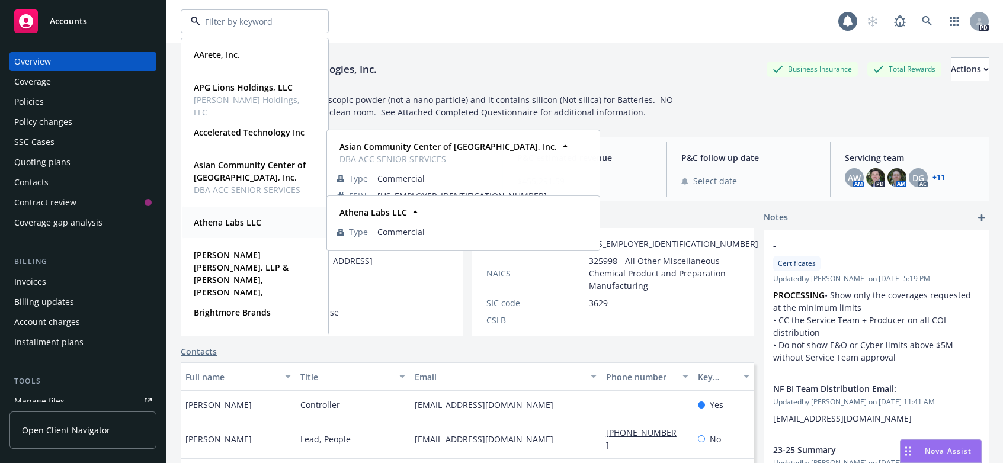
click at [220, 222] on strong "Athena Labs LLC" at bounding box center [228, 222] width 68 height 11
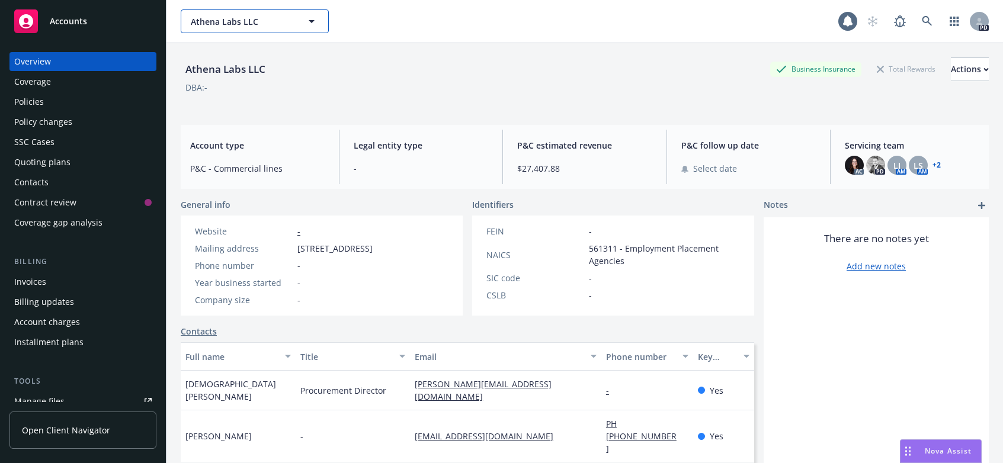
click at [310, 18] on icon "button" at bounding box center [311, 21] width 14 height 14
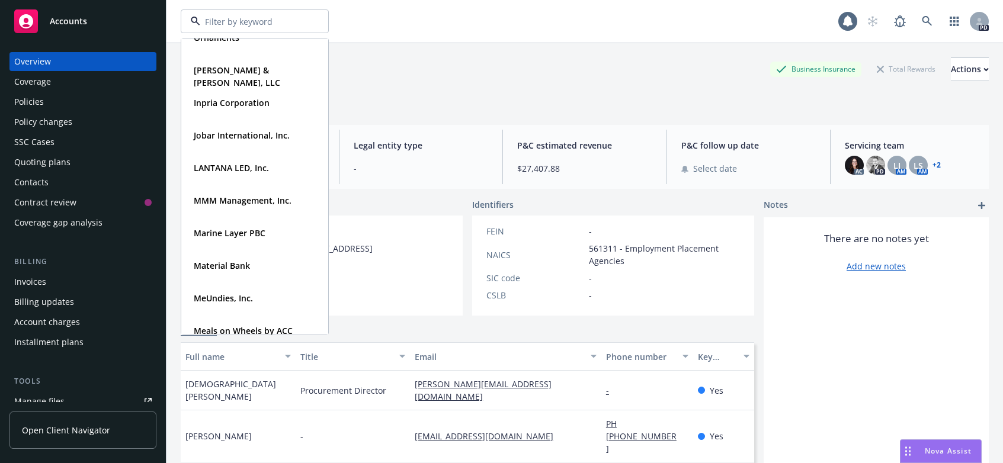
scroll to position [361, 0]
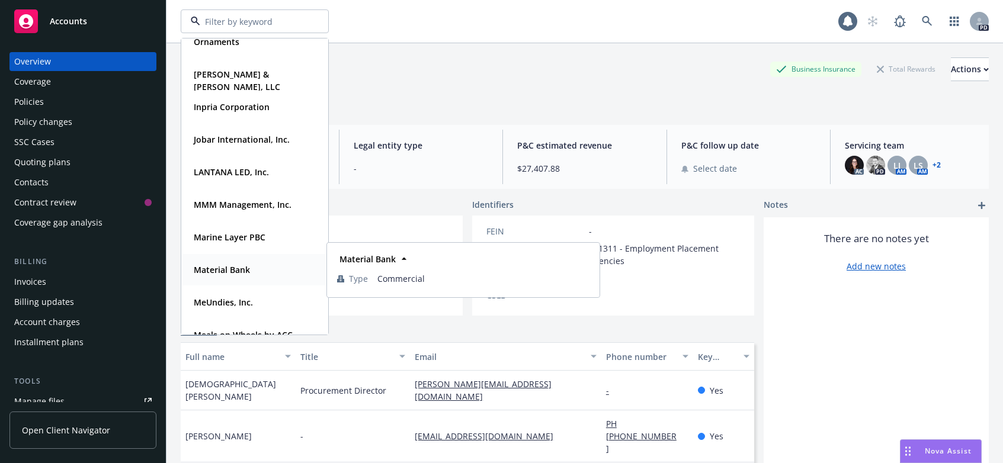
click at [215, 270] on strong "Material Bank" at bounding box center [222, 269] width 56 height 11
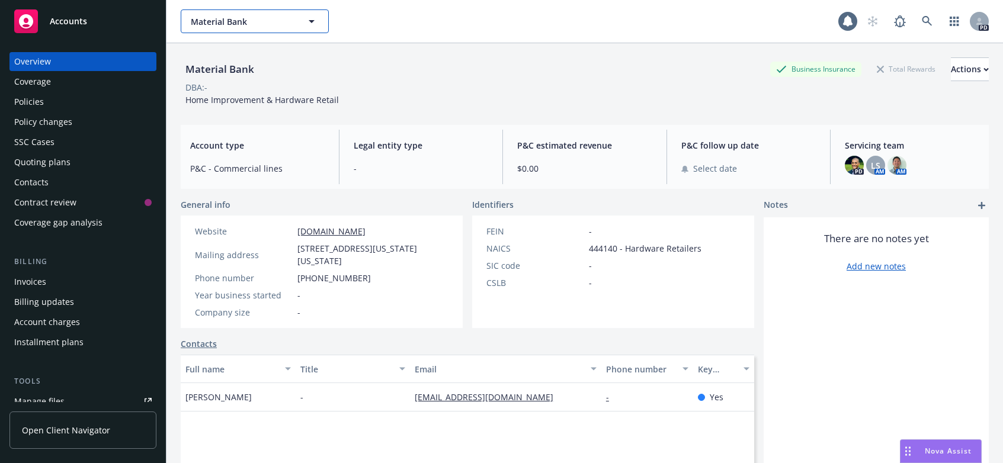
click at [312, 18] on icon "button" at bounding box center [311, 21] width 14 height 14
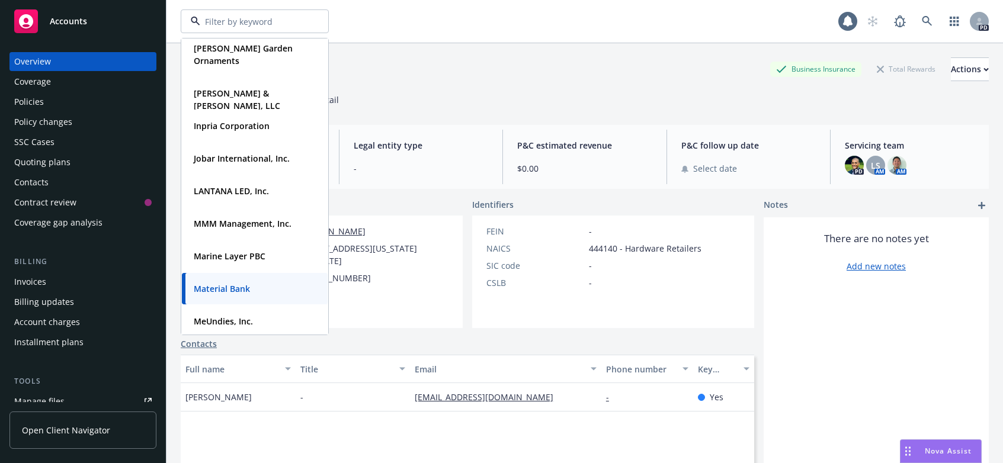
scroll to position [358, 0]
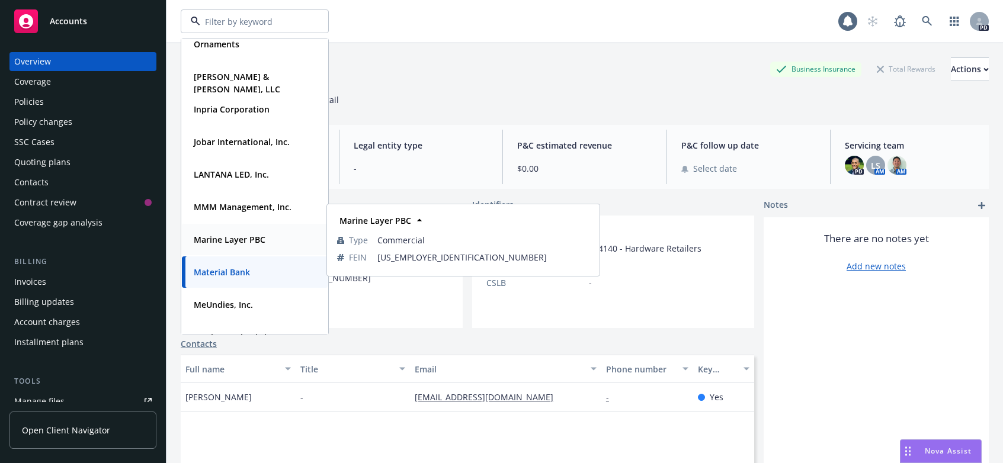
click at [220, 237] on strong "Marine Layer PBC" at bounding box center [230, 239] width 72 height 11
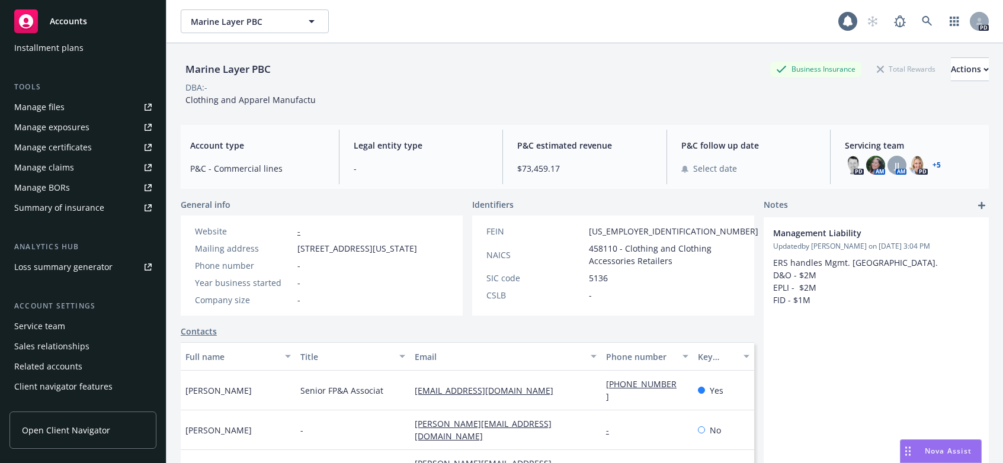
scroll to position [296, 0]
click at [37, 326] on div "Service team" at bounding box center [39, 325] width 51 height 19
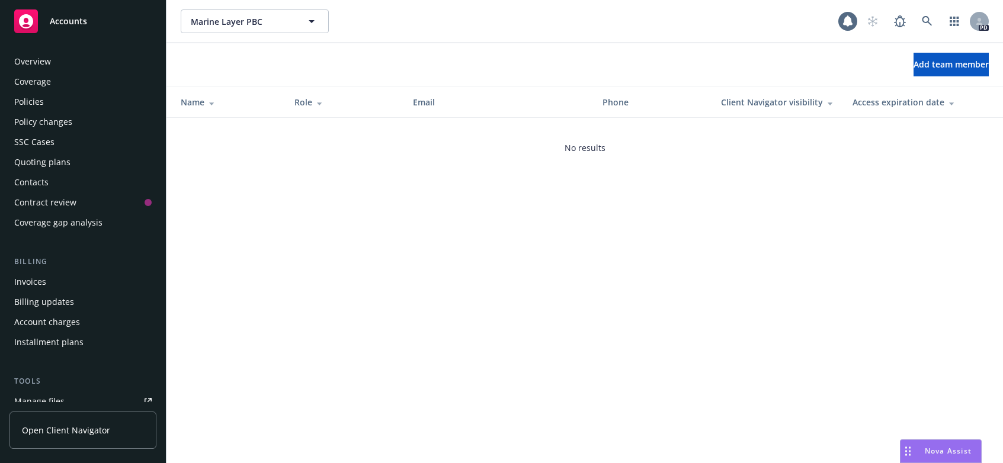
scroll to position [309, 0]
